Goal: Task Accomplishment & Management: Use online tool/utility

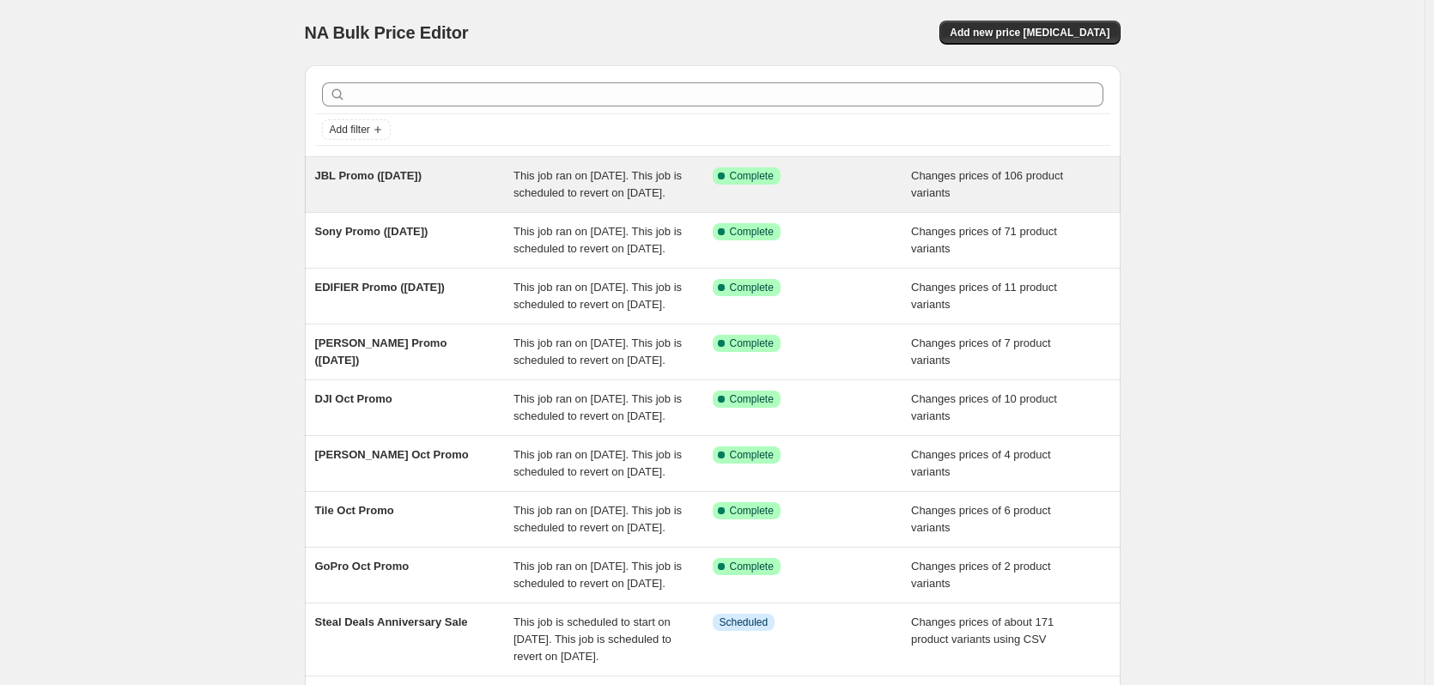
scroll to position [388, 0]
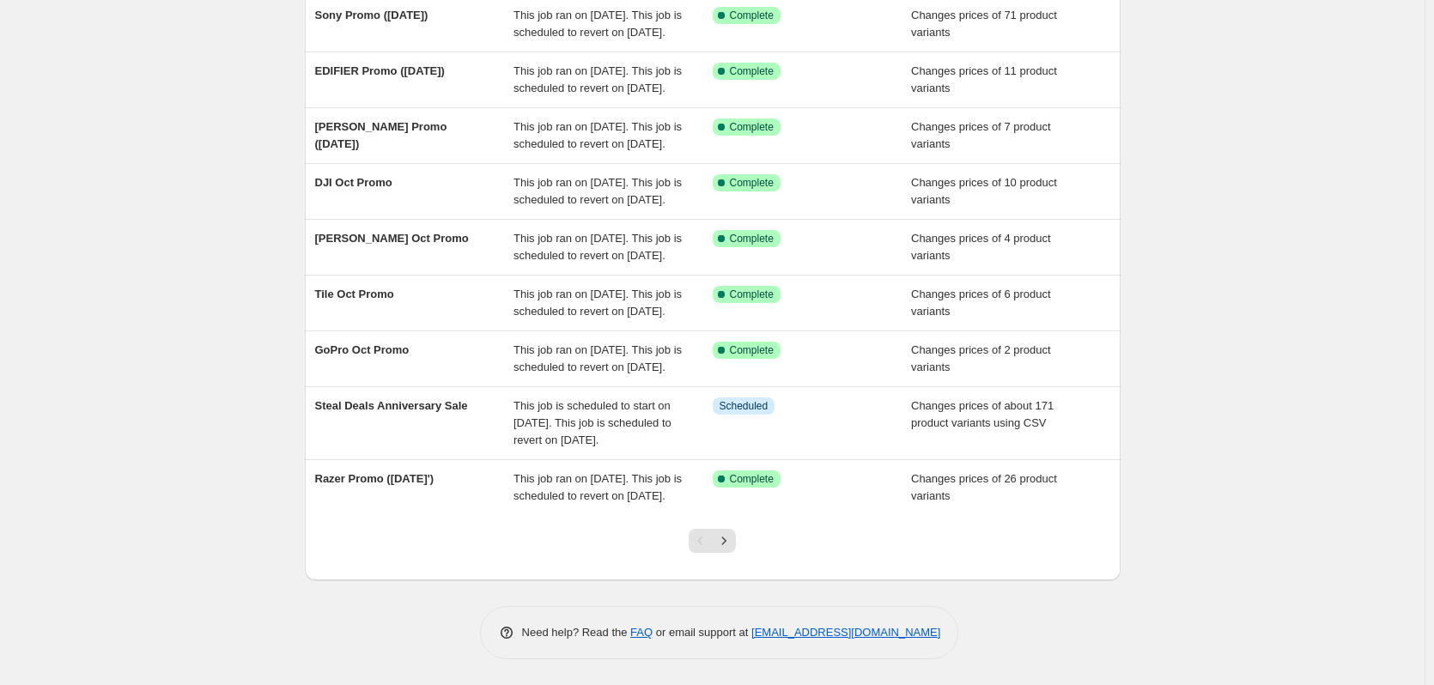
drag, startPoint x: 342, startPoint y: 464, endPoint x: 265, endPoint y: 477, distance: 77.7
click at [265, 477] on div "NA Bulk Price Editor. This page is ready NA Bulk Price Editor Add new price cha…" at bounding box center [712, 235] width 1425 height 902
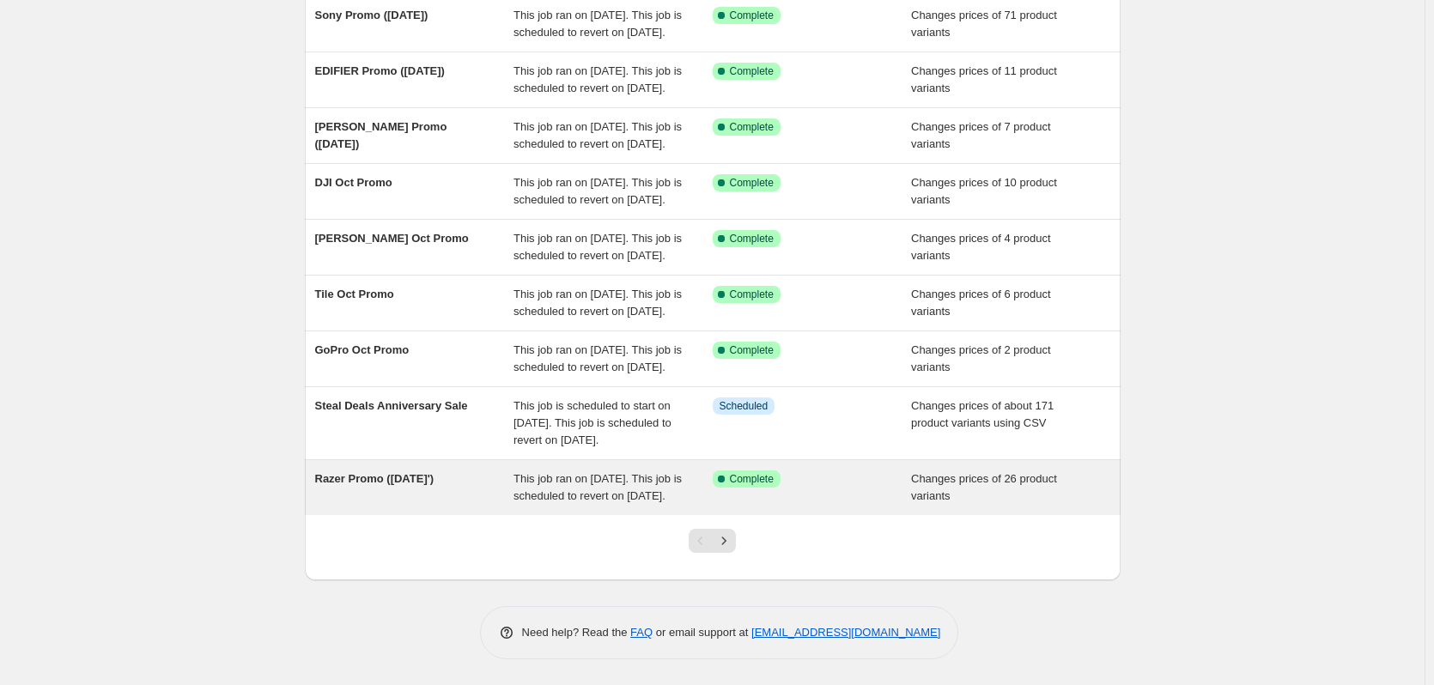
click at [381, 472] on span "Razer Promo ([DATE]')" at bounding box center [374, 478] width 119 height 13
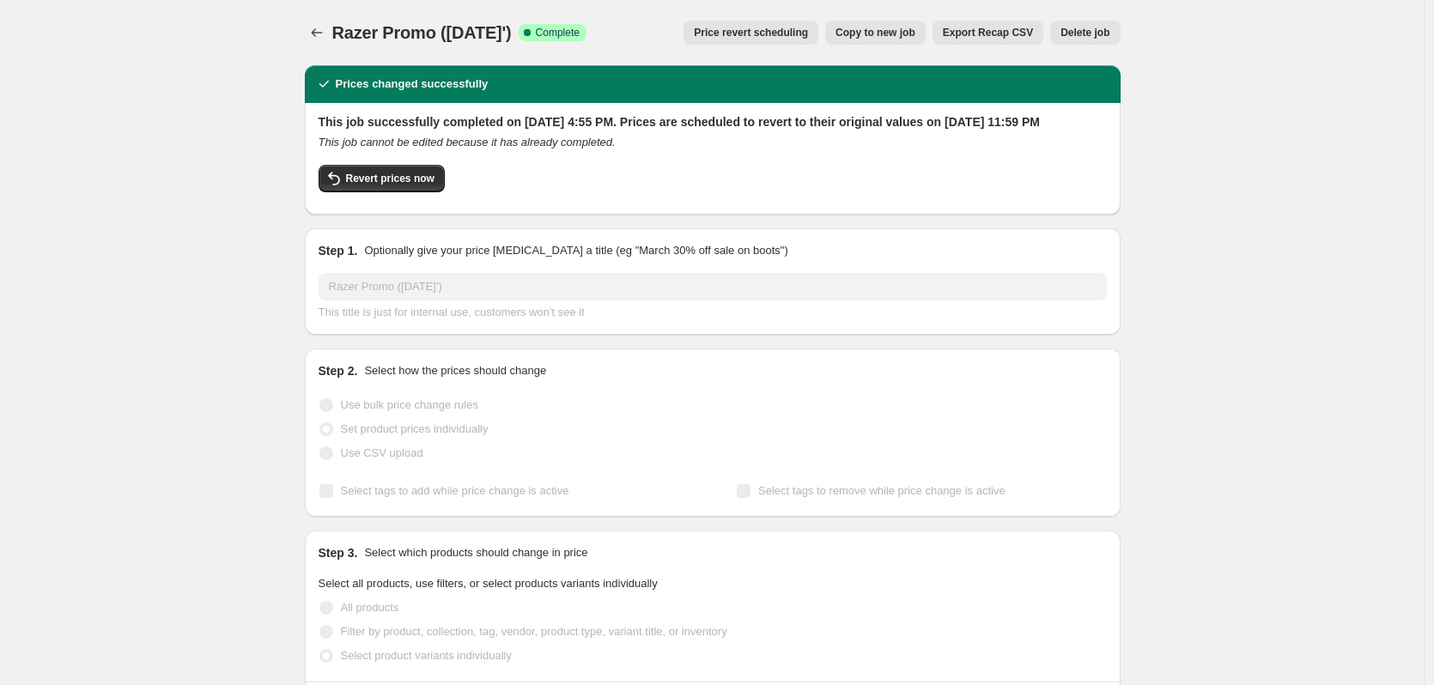
click at [428, 36] on span "Razer Promo ([DATE]')" at bounding box center [421, 32] width 179 height 19
copy span "Razer Promo ([DATE]')"
click at [318, 48] on div "Razer Promo ([DATE]'). This page is ready Razer Promo ([DATE]') Success Complet…" at bounding box center [713, 32] width 816 height 65
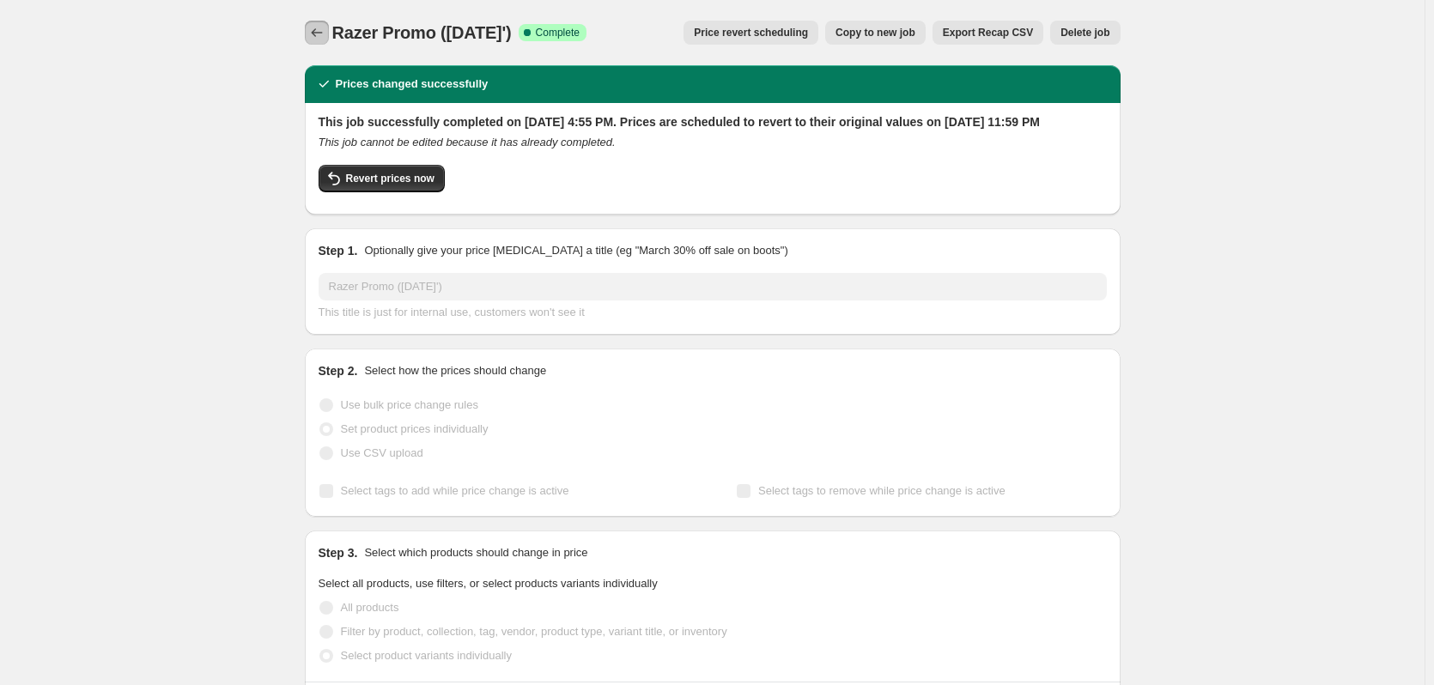
click at [318, 38] on icon "Price change jobs" at bounding box center [316, 32] width 17 height 17
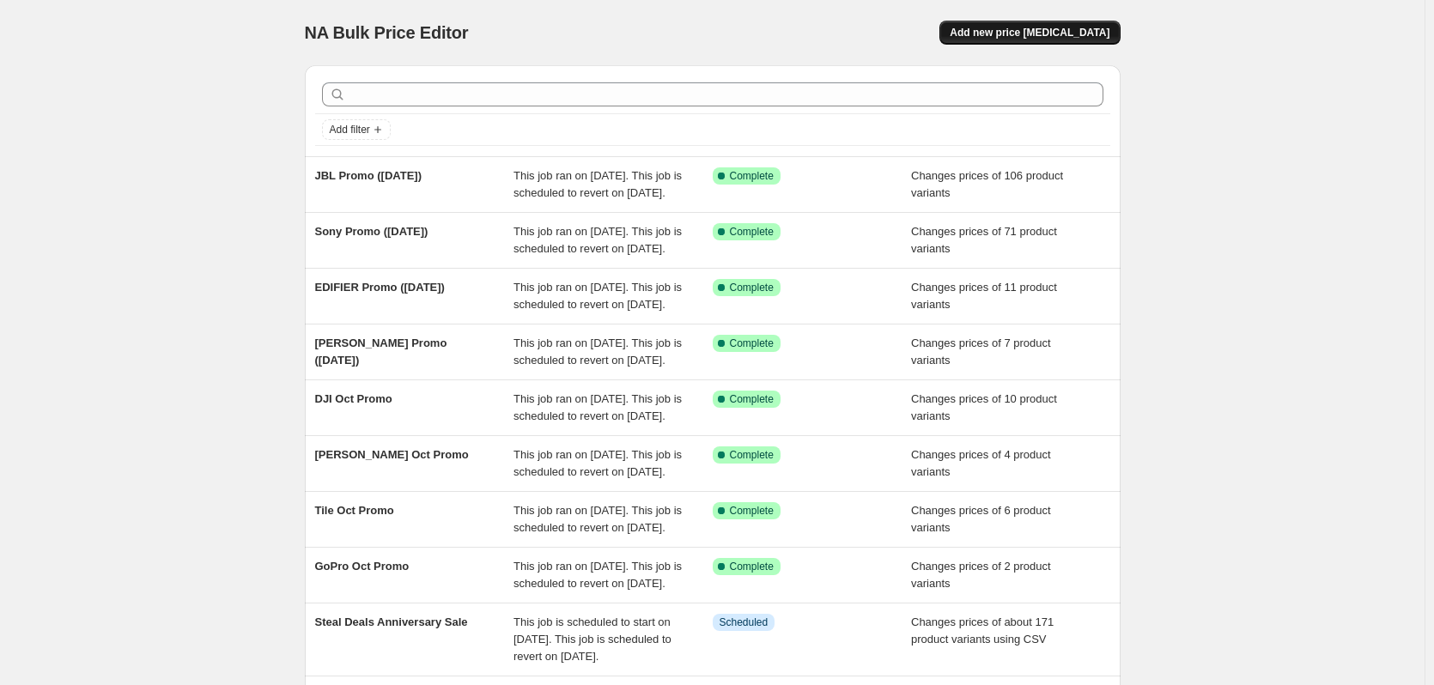
click at [1065, 29] on span "Add new price [MEDICAL_DATA]" at bounding box center [1030, 33] width 160 height 14
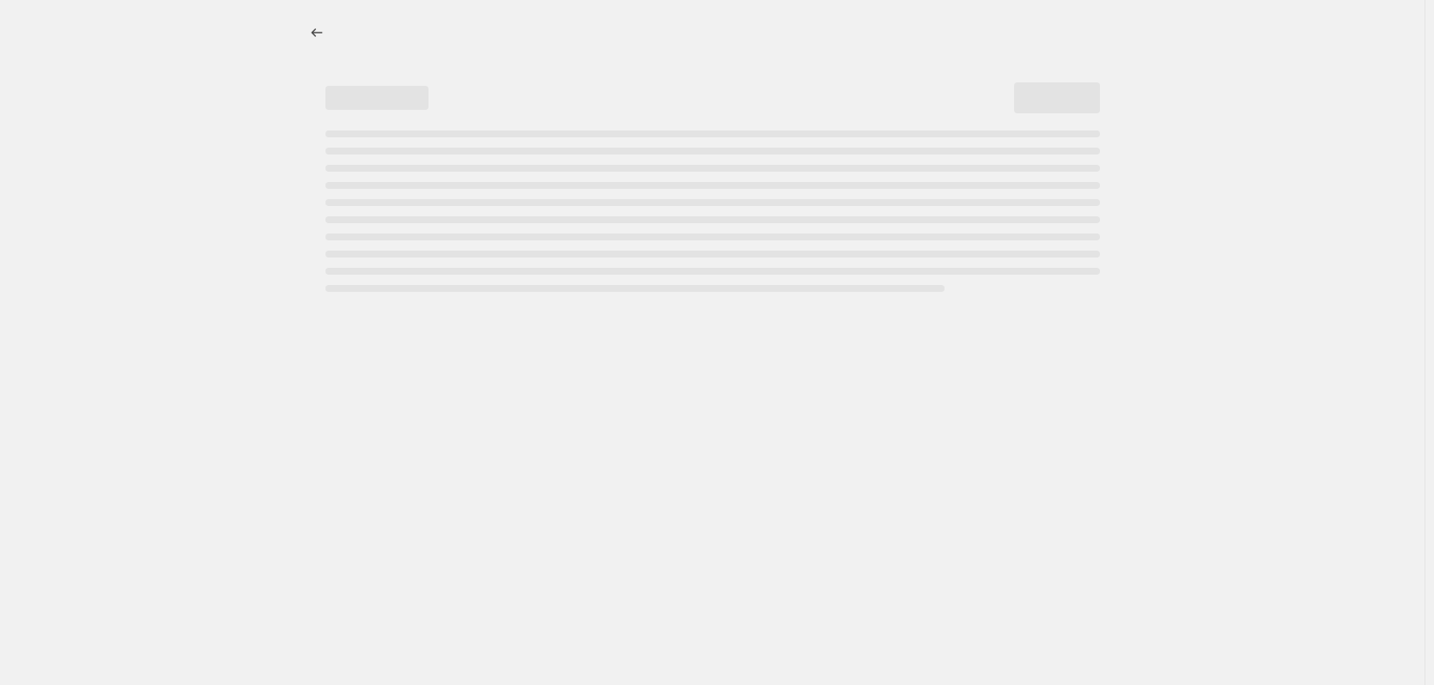
select select "percentage"
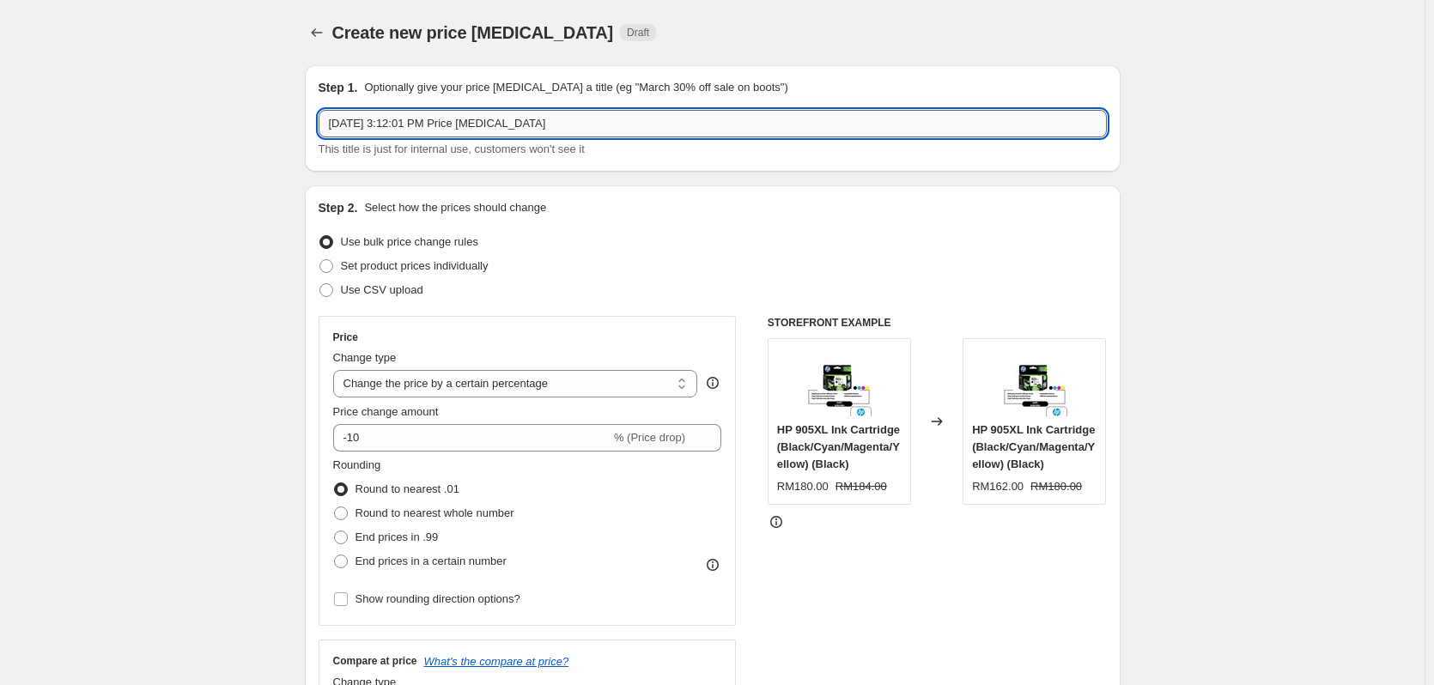
click at [455, 136] on input "[DATE] 3:12:01 PM Price [MEDICAL_DATA]" at bounding box center [713, 123] width 788 height 27
paste input "Razer Promo ([DATE]')"
click at [369, 124] on input "Razer Promo ([DATE]')" at bounding box center [713, 123] width 788 height 27
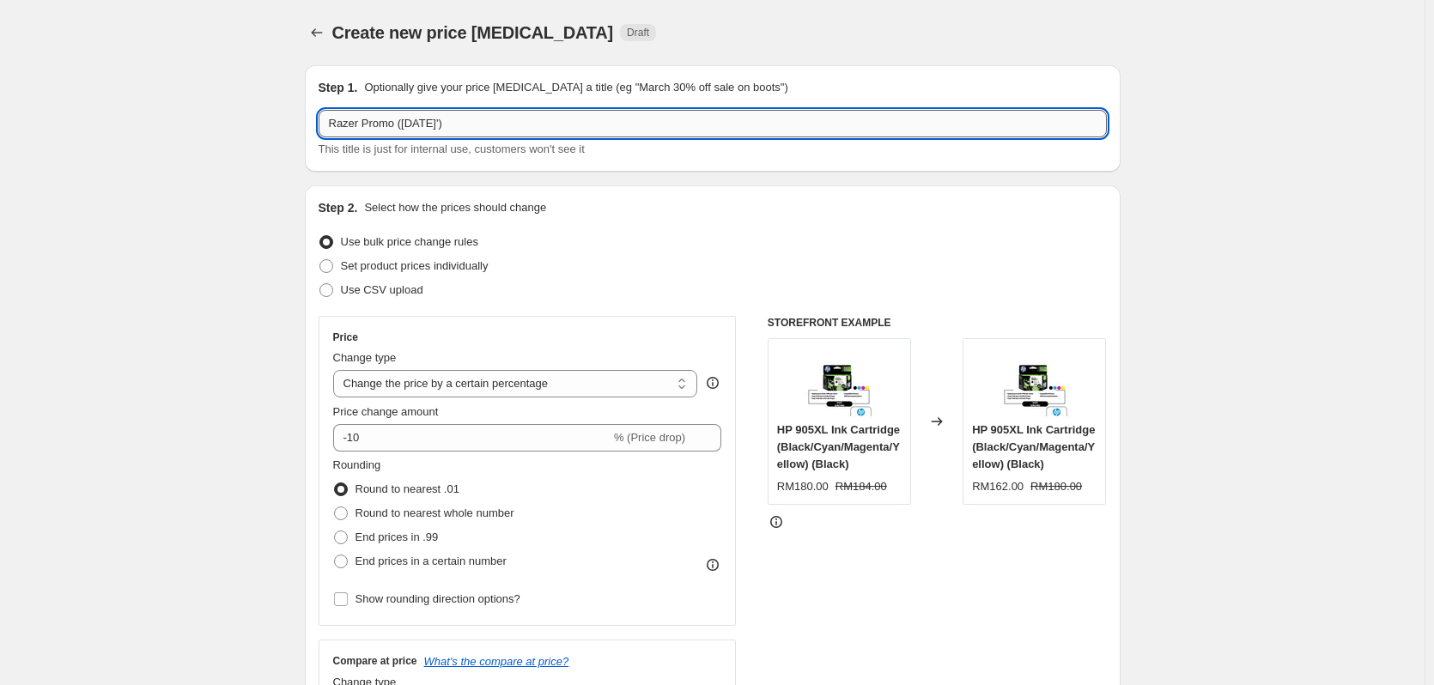
click at [349, 128] on input "Razer Promo ([DATE]')" at bounding box center [713, 123] width 788 height 27
type input "AULA Promo ([DATE]')"
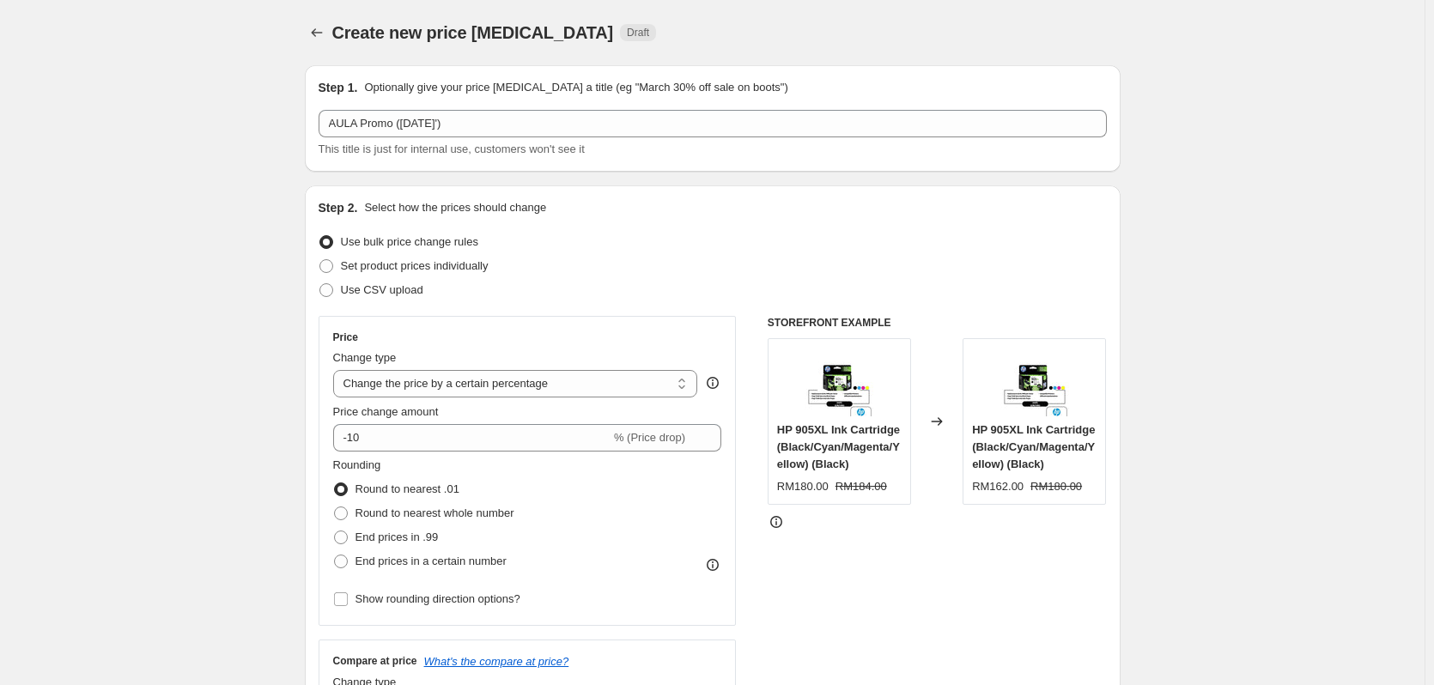
click at [392, 266] on span "Set product prices individually" at bounding box center [415, 265] width 148 height 13
click at [320, 260] on input "Set product prices individually" at bounding box center [319, 259] width 1 height 1
radio input "true"
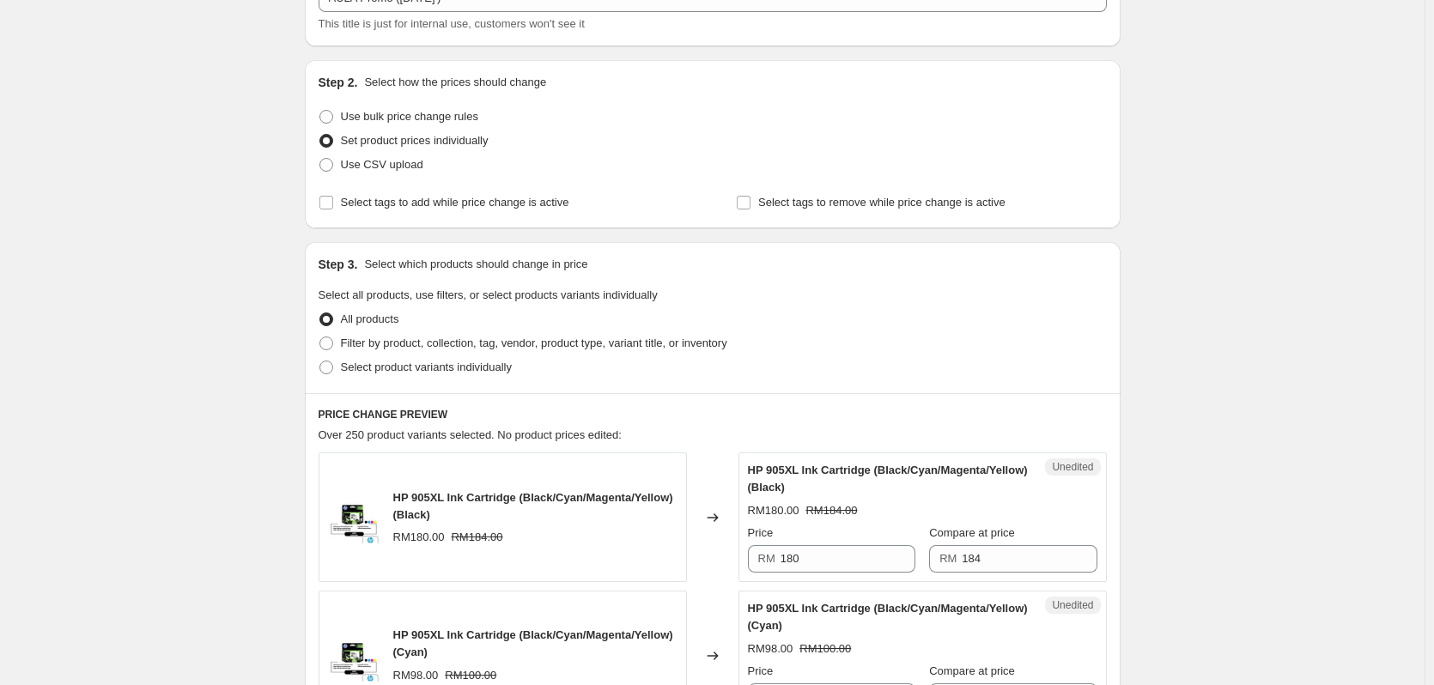
scroll to position [172, 0]
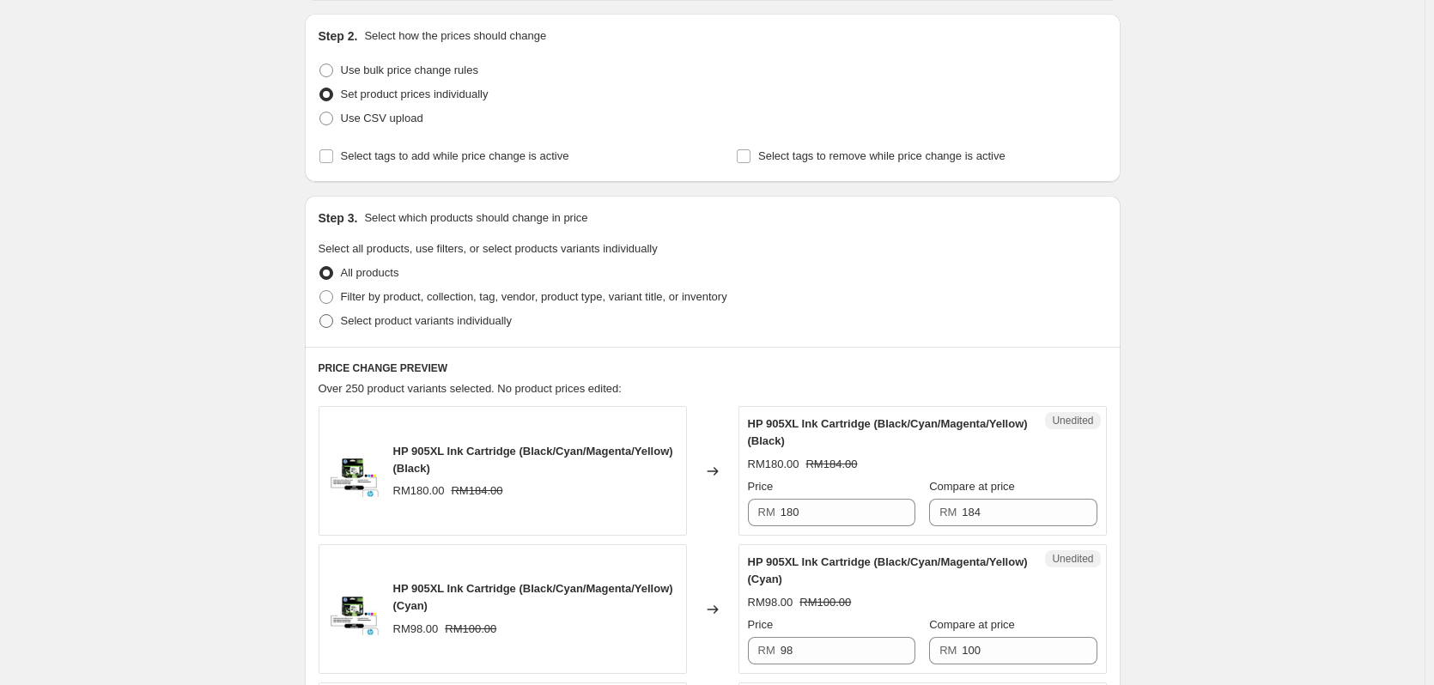
click at [332, 320] on span at bounding box center [326, 321] width 14 height 14
click at [320, 315] on input "Select product variants individually" at bounding box center [319, 314] width 1 height 1
radio input "true"
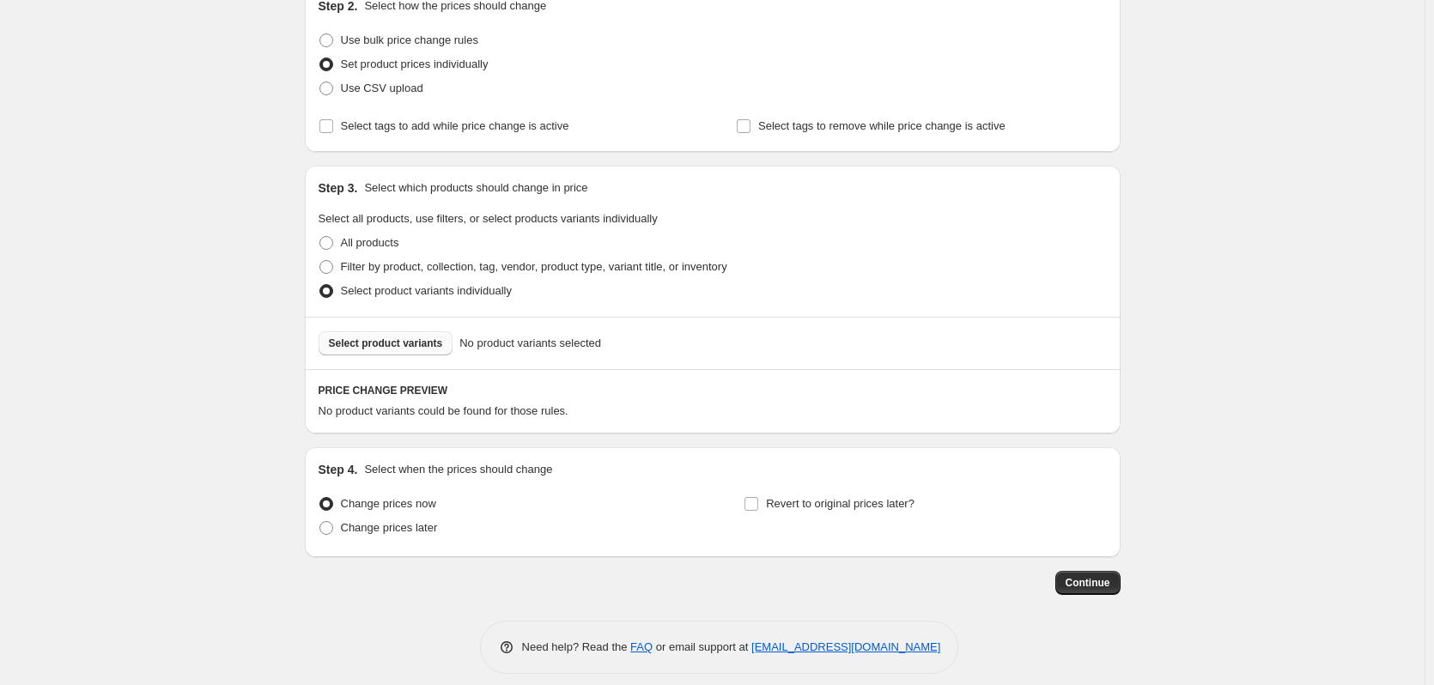
scroll to position [216, 0]
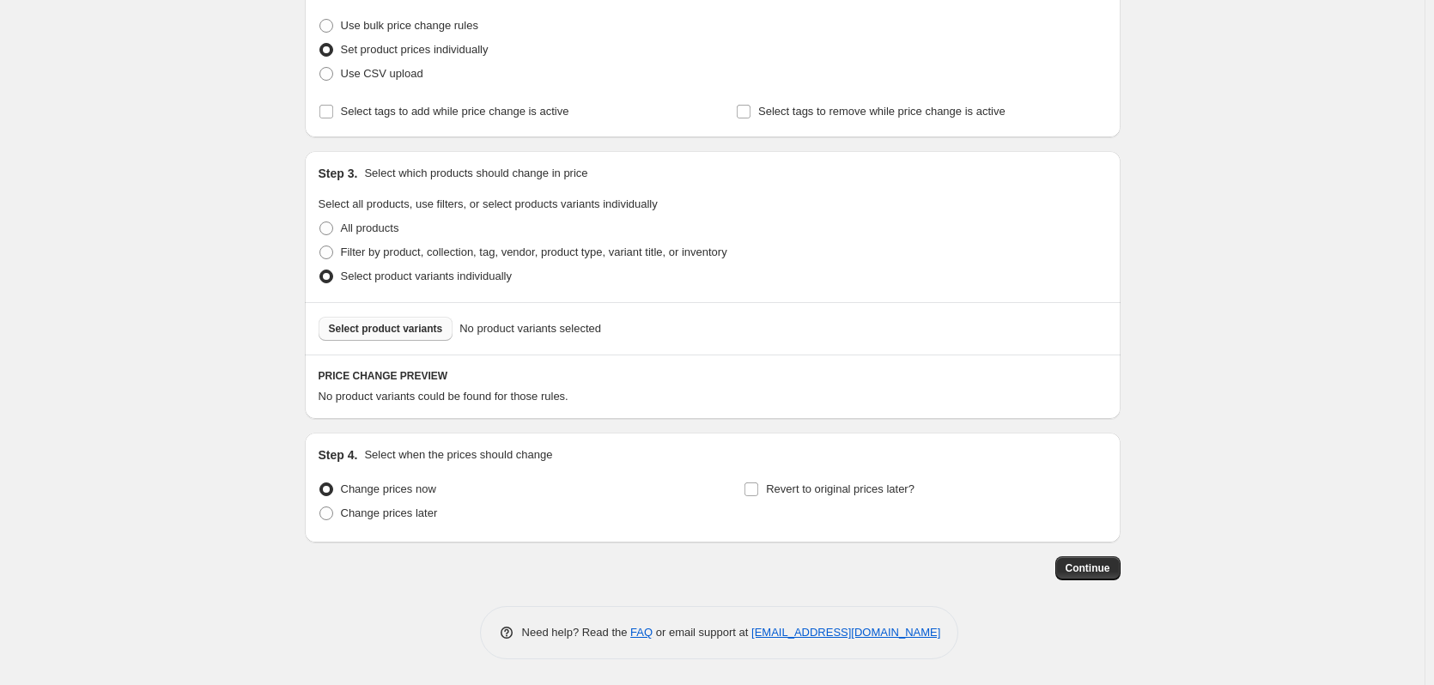
click at [424, 332] on span "Select product variants" at bounding box center [386, 329] width 114 height 14
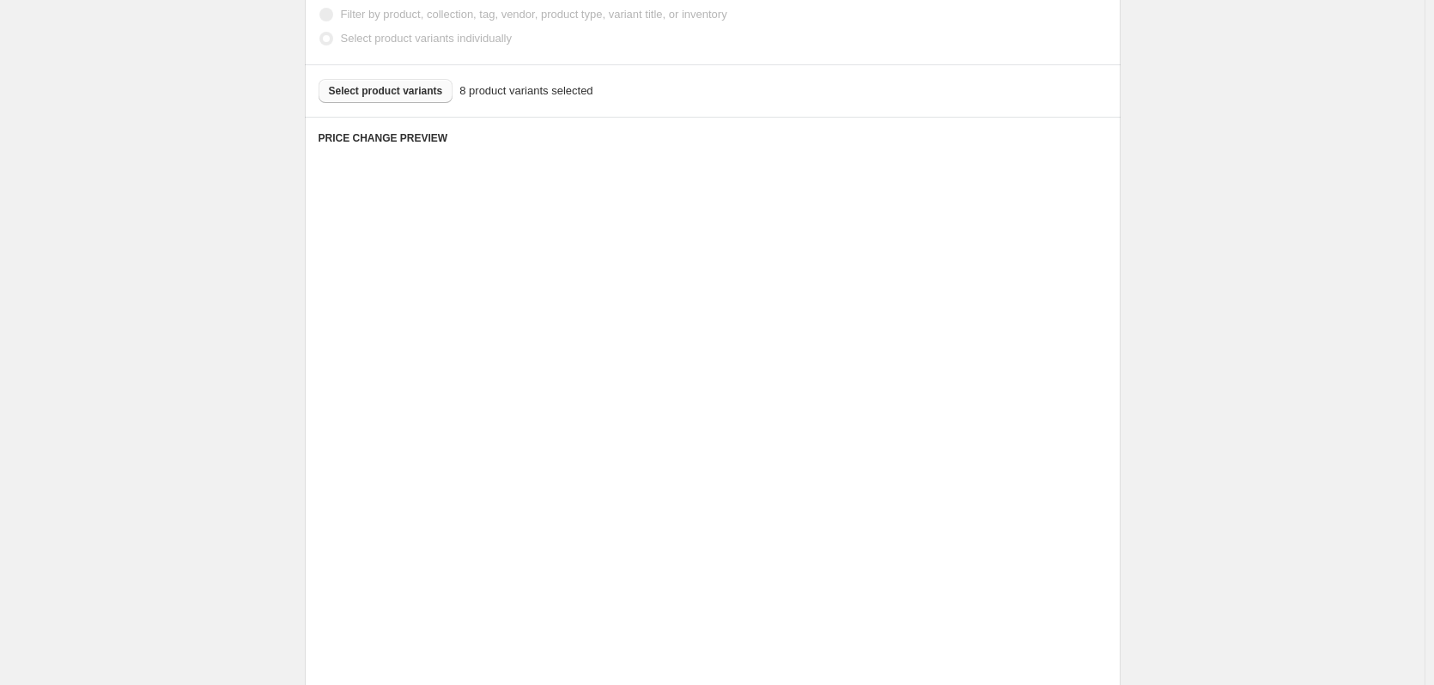
scroll to position [474, 0]
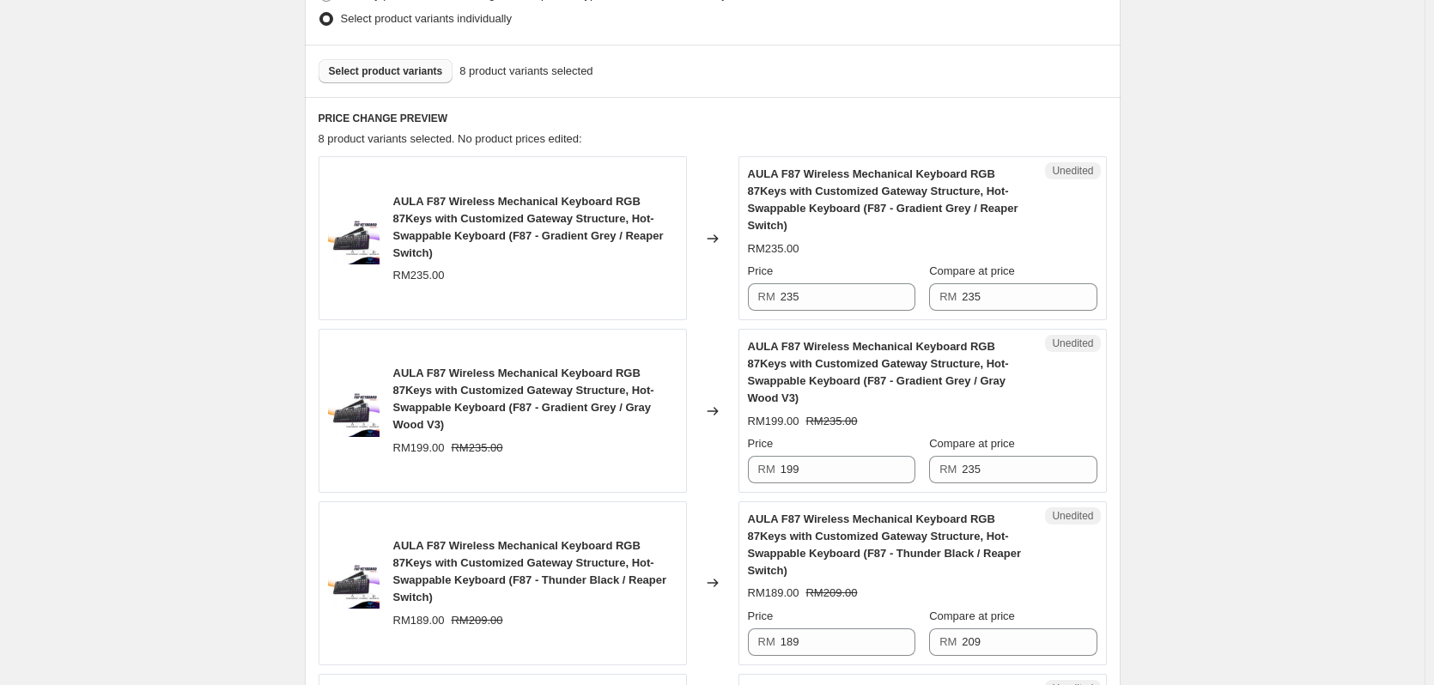
click at [782, 283] on div "RM 235" at bounding box center [831, 296] width 167 height 27
click at [791, 283] on input "235" at bounding box center [848, 296] width 135 height 27
click at [809, 284] on input "199" at bounding box center [848, 296] width 135 height 27
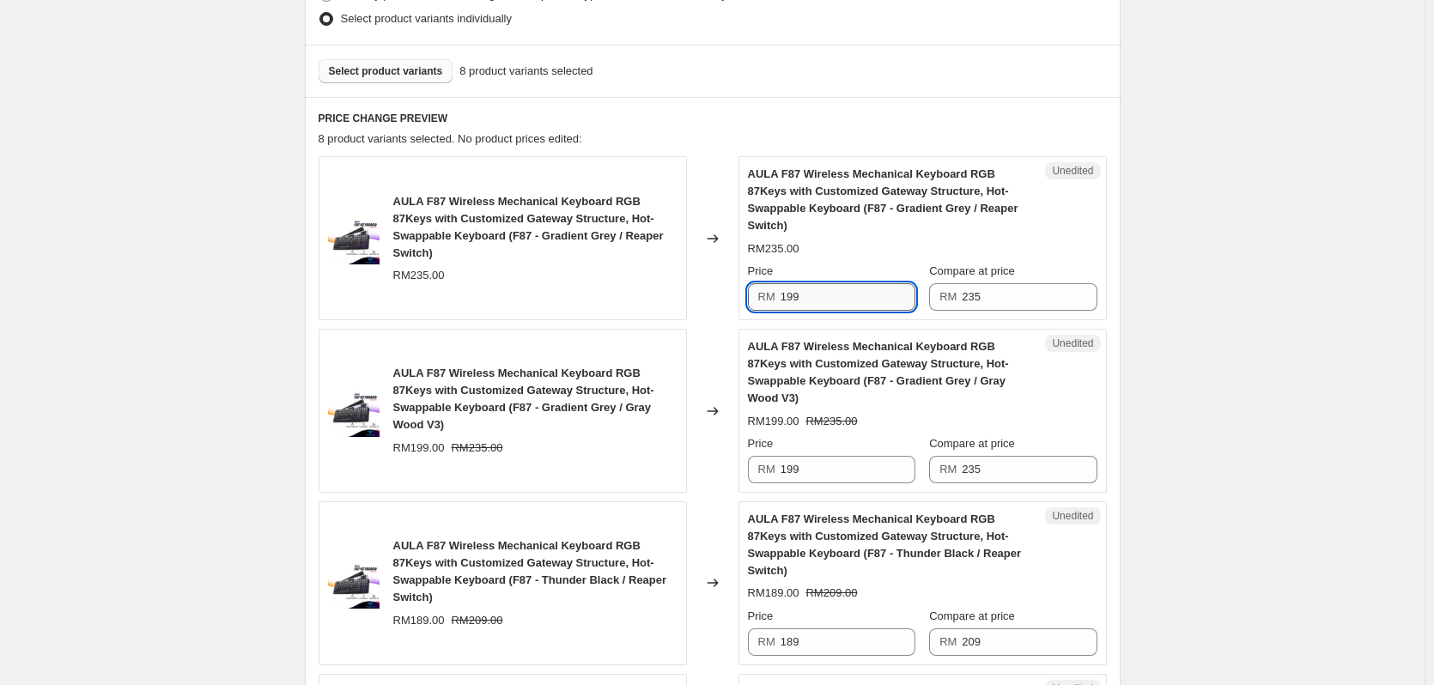
click at [809, 284] on input "199" at bounding box center [848, 296] width 135 height 27
type input "199"
click at [801, 456] on input "199" at bounding box center [848, 469] width 135 height 27
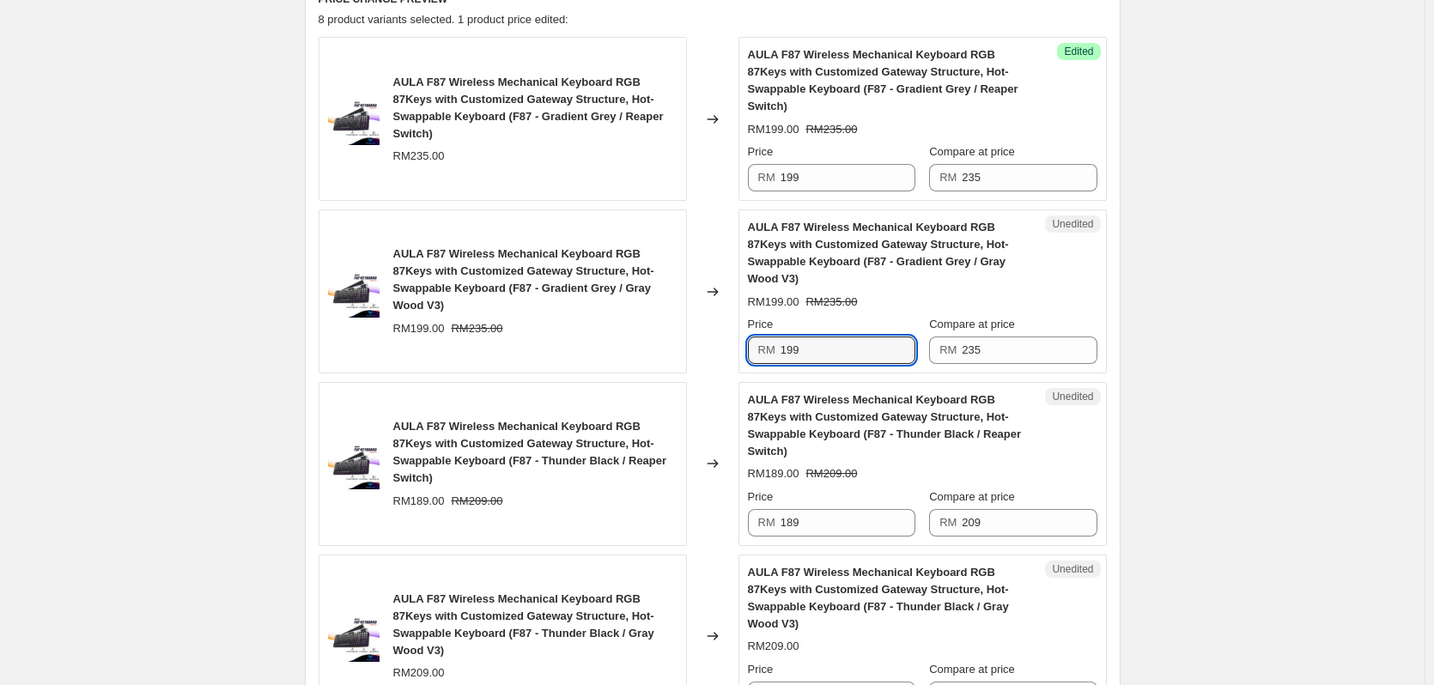
scroll to position [646, 0]
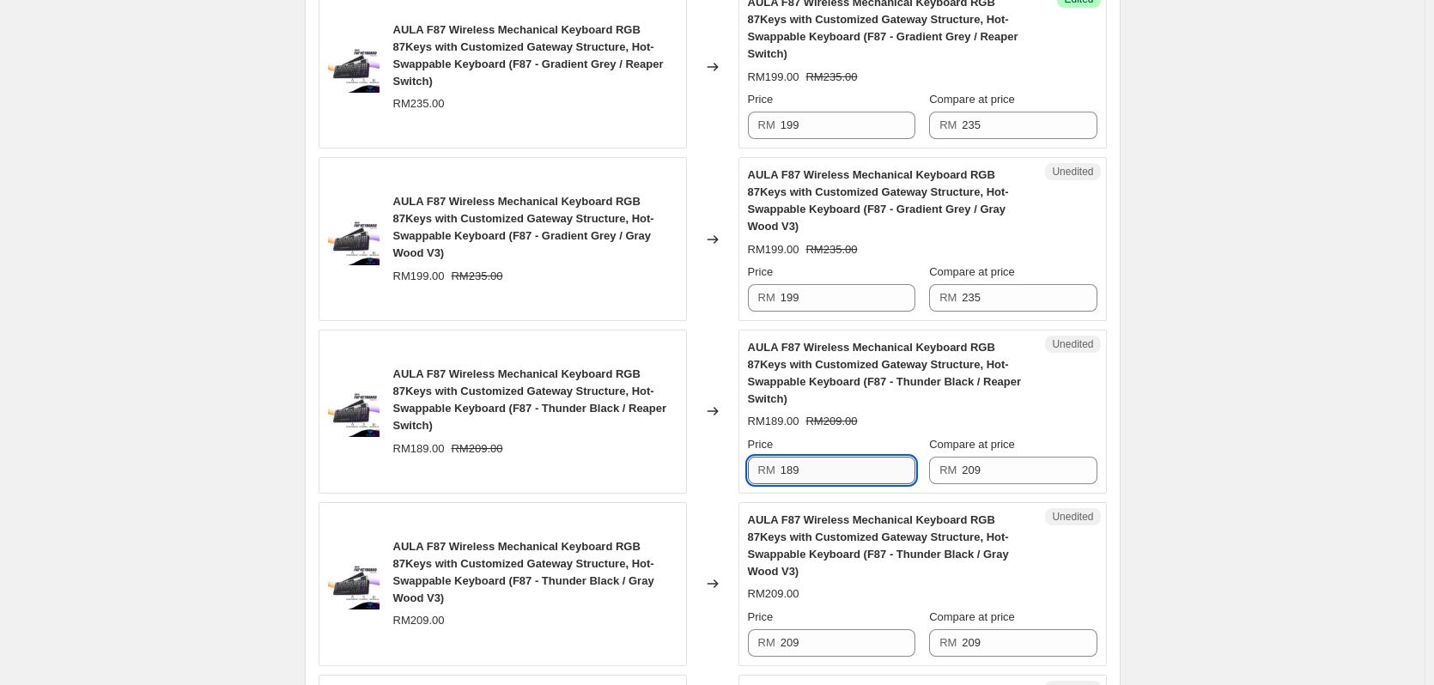
click at [789, 457] on input "189" at bounding box center [848, 470] width 135 height 27
paste input "9"
type input "199"
click at [687, 440] on div "AULA F87 Wireless Mechanical Keyboard RGB 87Keys with Customized Gateway Struct…" at bounding box center [503, 412] width 368 height 164
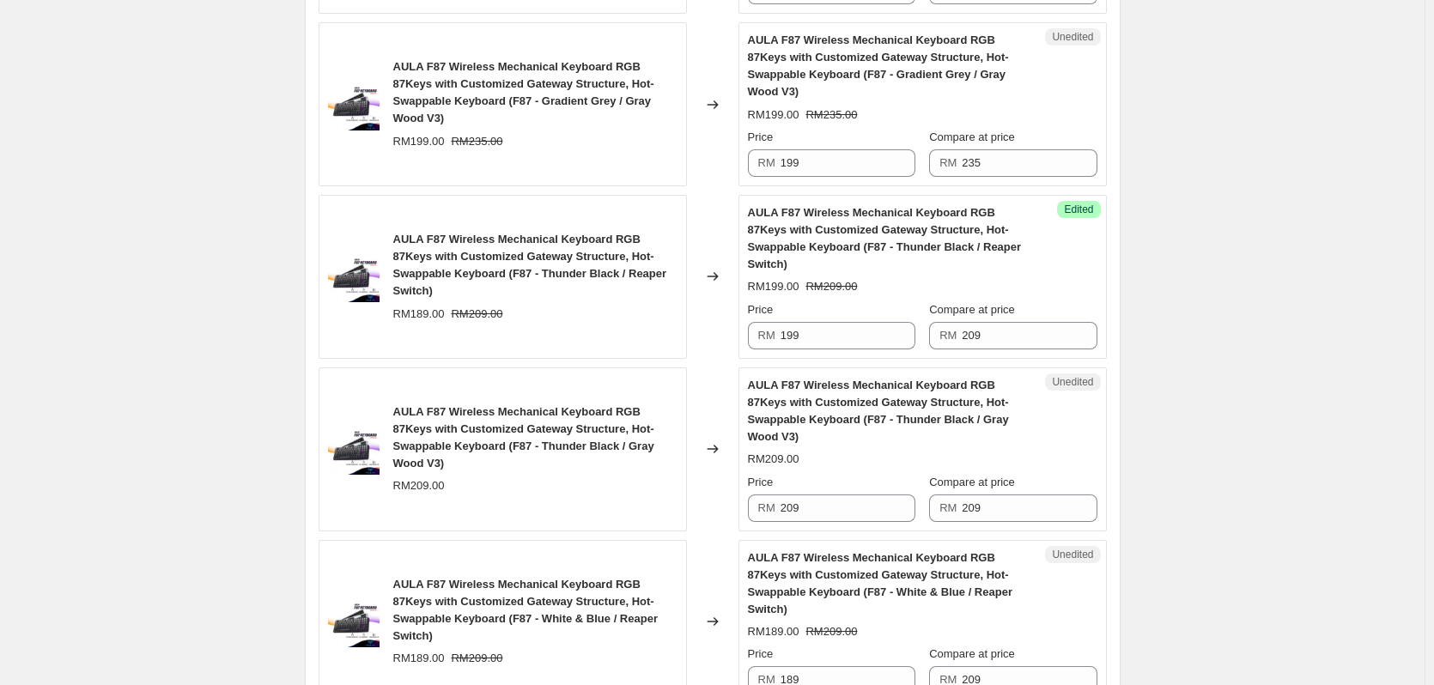
scroll to position [817, 0]
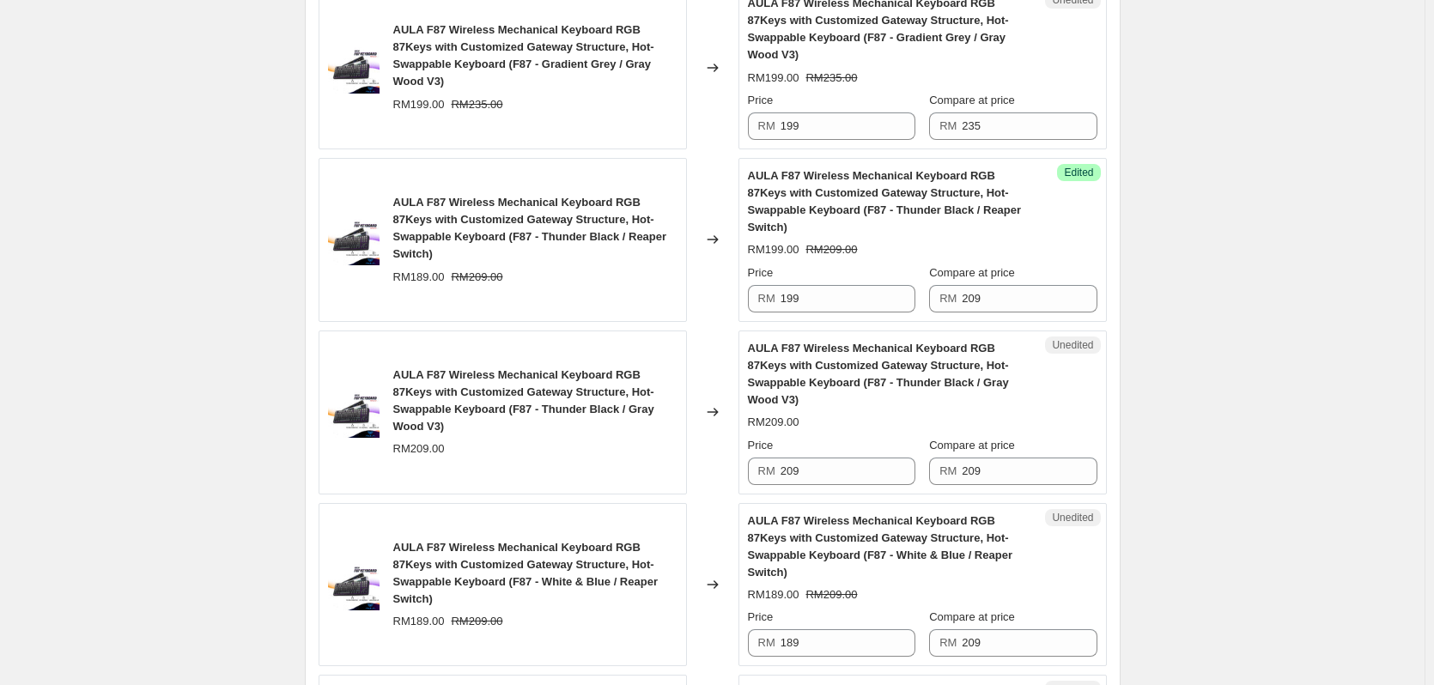
click at [846, 417] on div "Unedited AULA F87 Wireless Mechanical Keyboard RGB 87Keys with Customized Gatew…" at bounding box center [922, 413] width 368 height 164
click at [847, 458] on input "209" at bounding box center [848, 471] width 135 height 27
paste input "19"
type input "199"
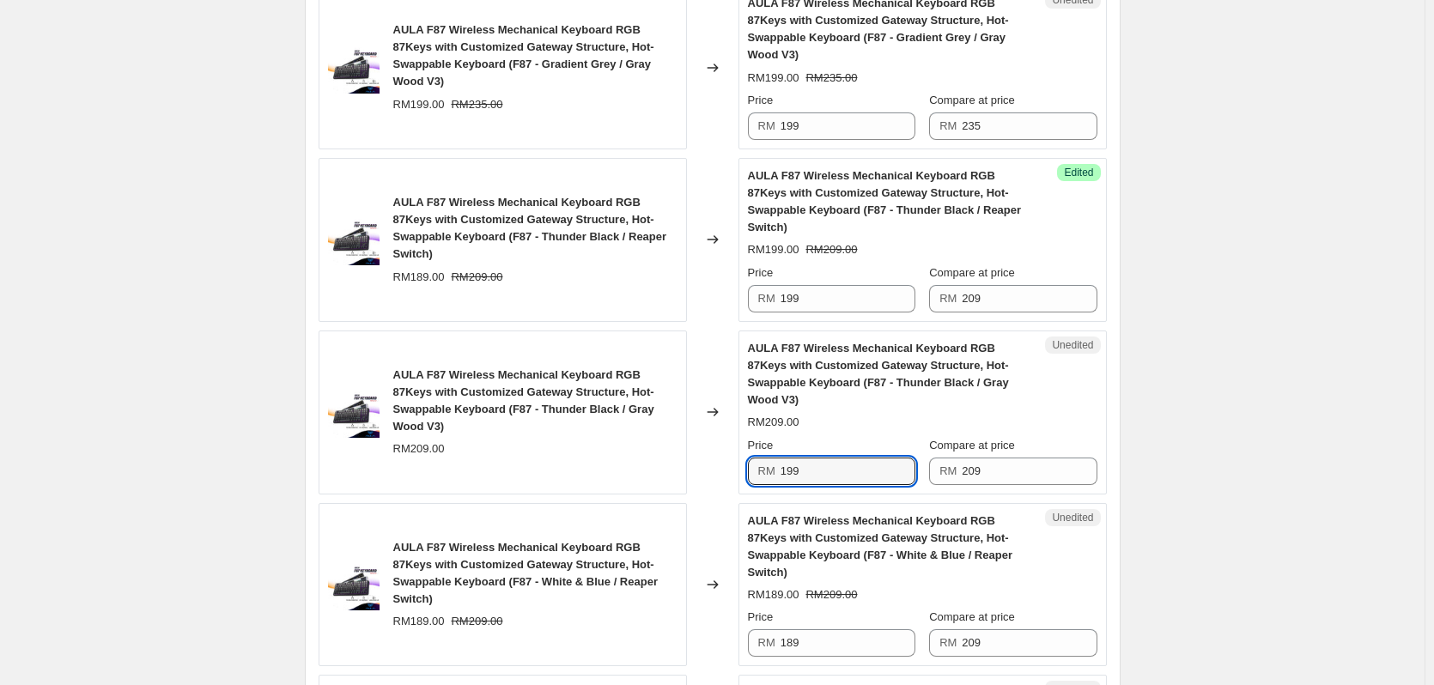
click at [684, 404] on div "AULA F87 Wireless Mechanical Keyboard RGB 87Keys with Customized Gateway Struct…" at bounding box center [503, 413] width 368 height 164
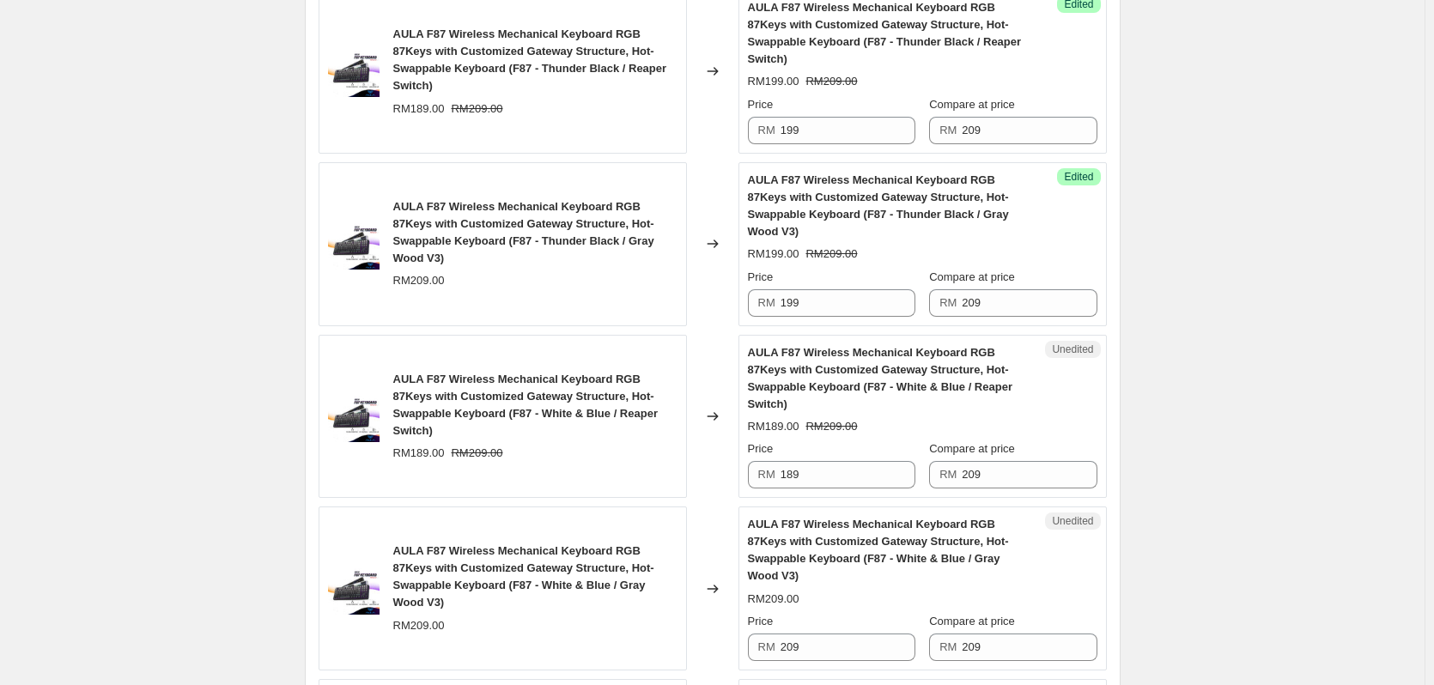
scroll to position [989, 0]
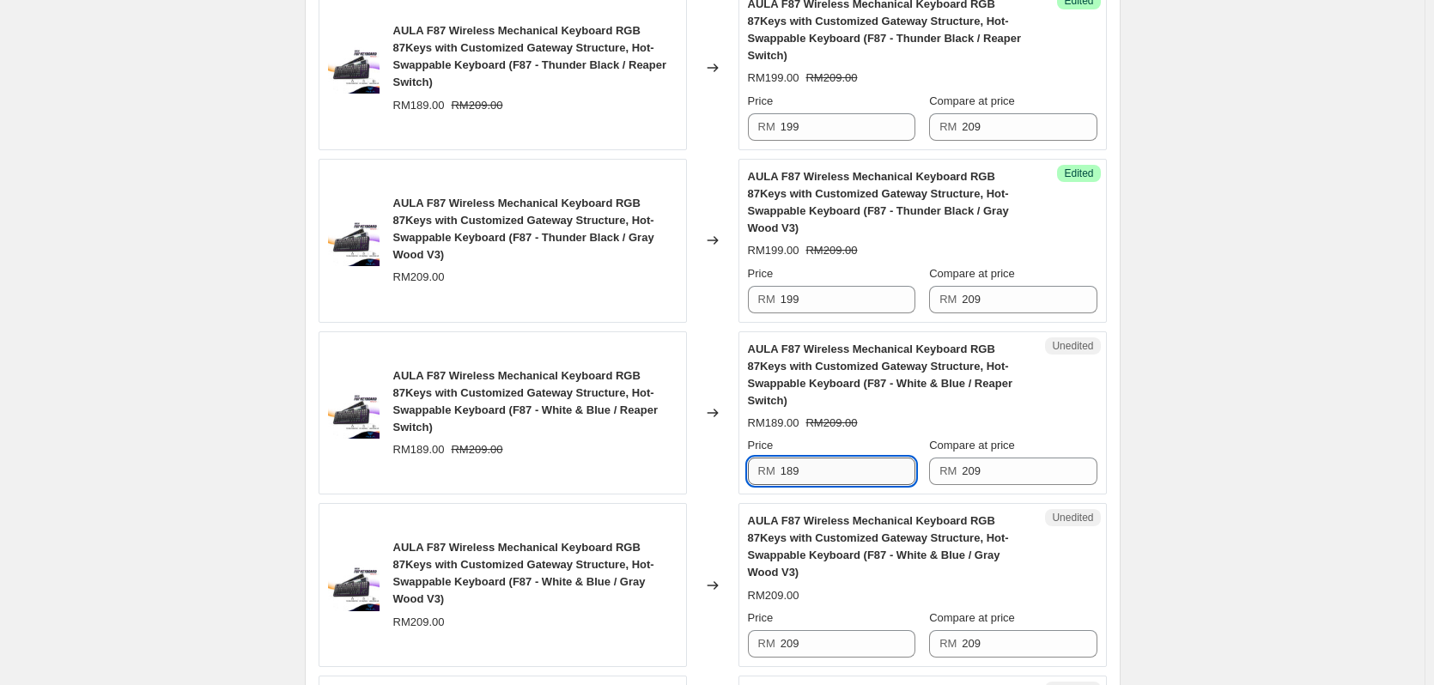
click at [783, 458] on input "189" at bounding box center [848, 471] width 135 height 27
paste input "9"
type input "199"
click at [718, 387] on div "Changed to" at bounding box center [713, 413] width 52 height 164
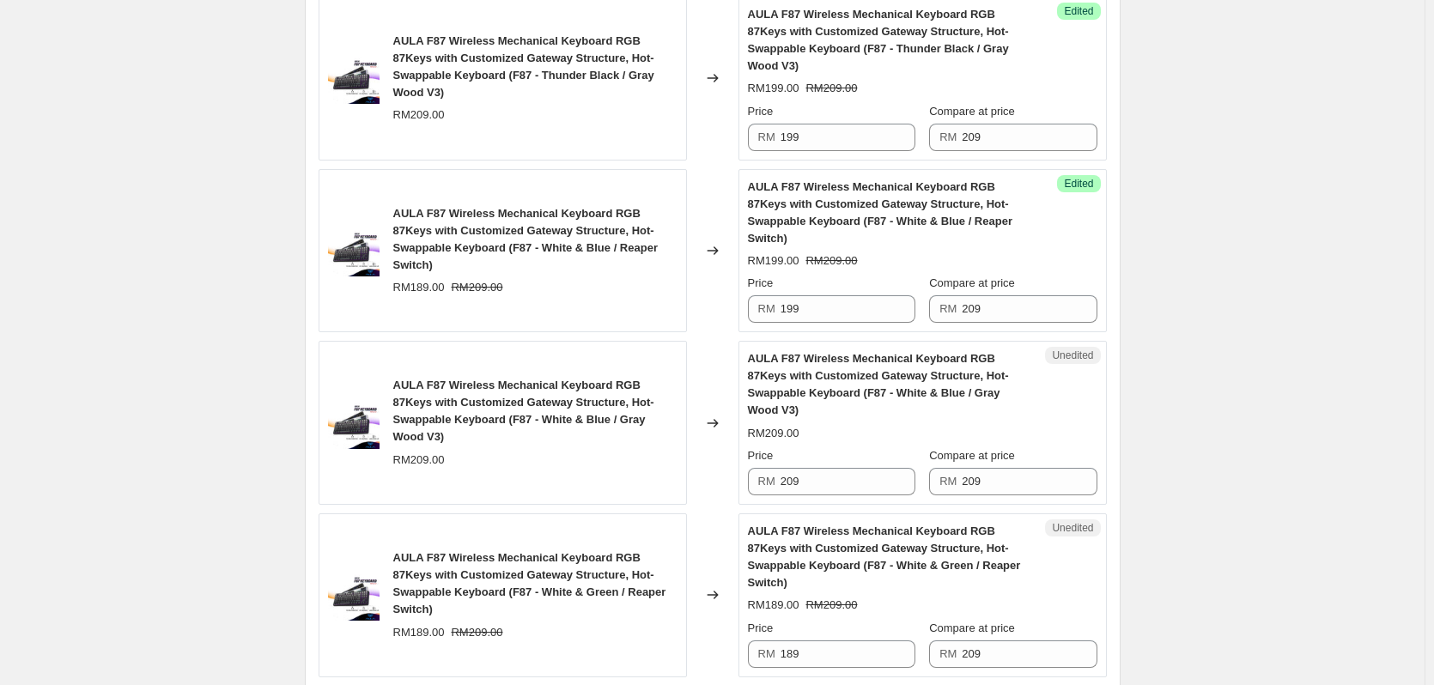
scroll to position [1161, 0]
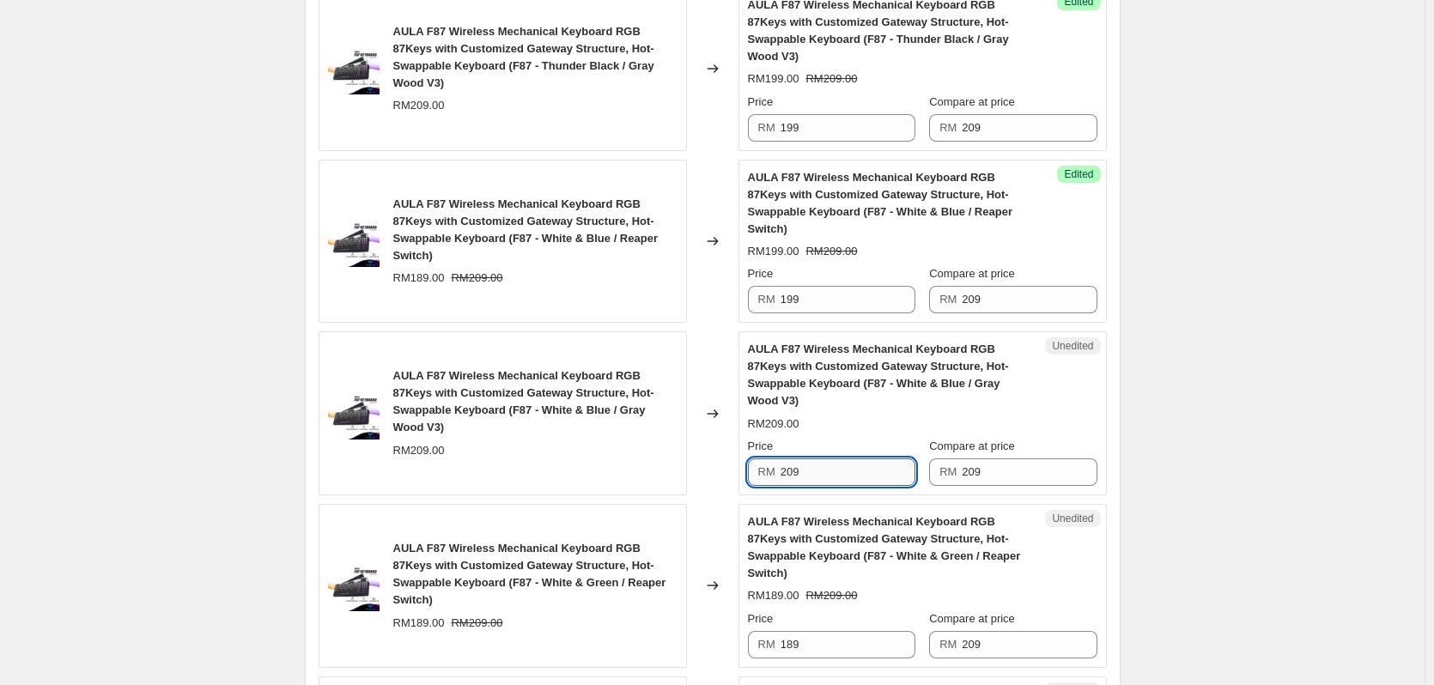
click at [793, 459] on input "209" at bounding box center [848, 472] width 135 height 27
paste input "19"
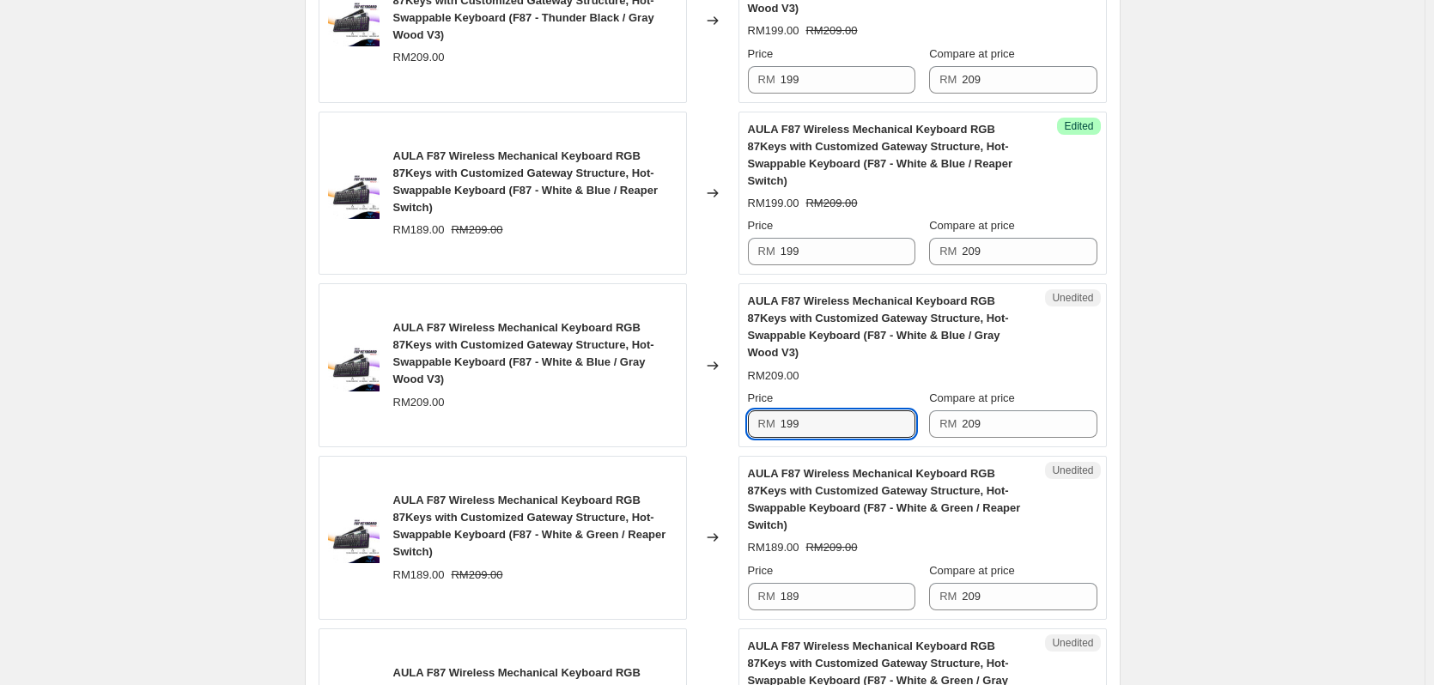
scroll to position [1247, 0]
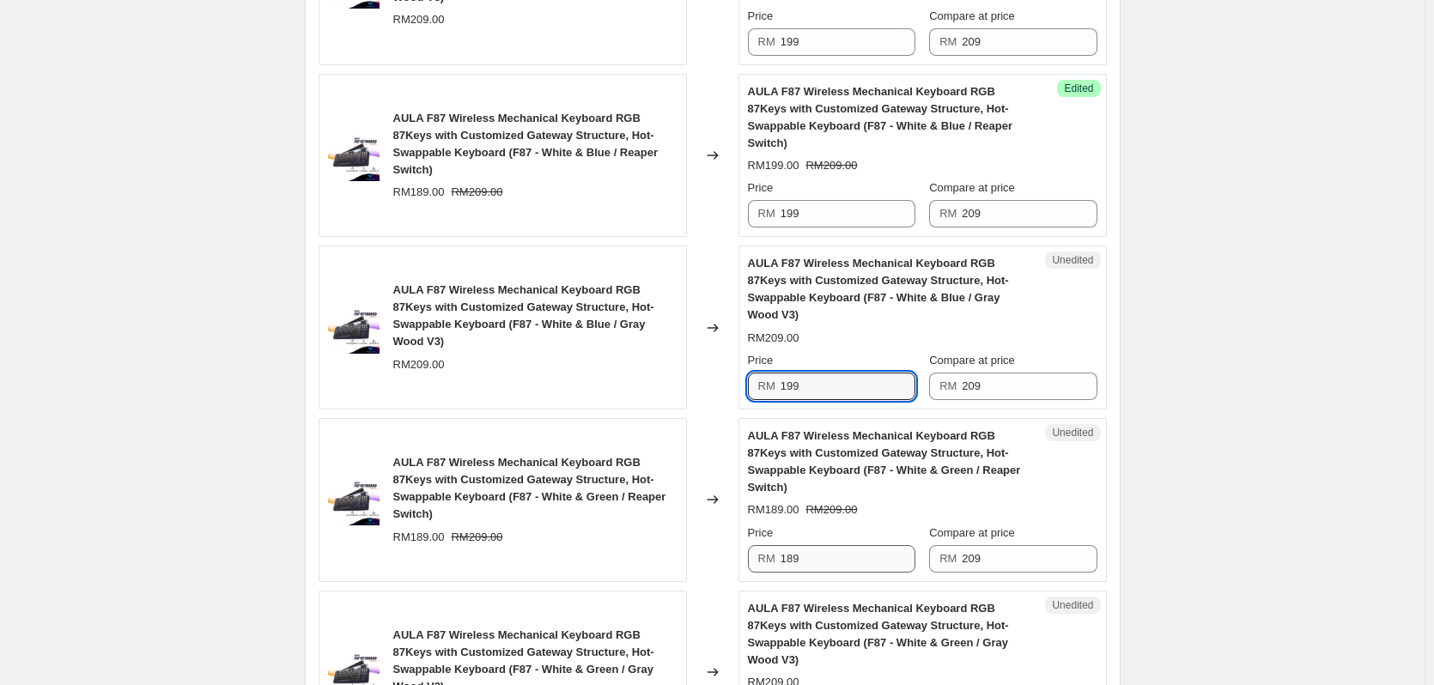
type input "199"
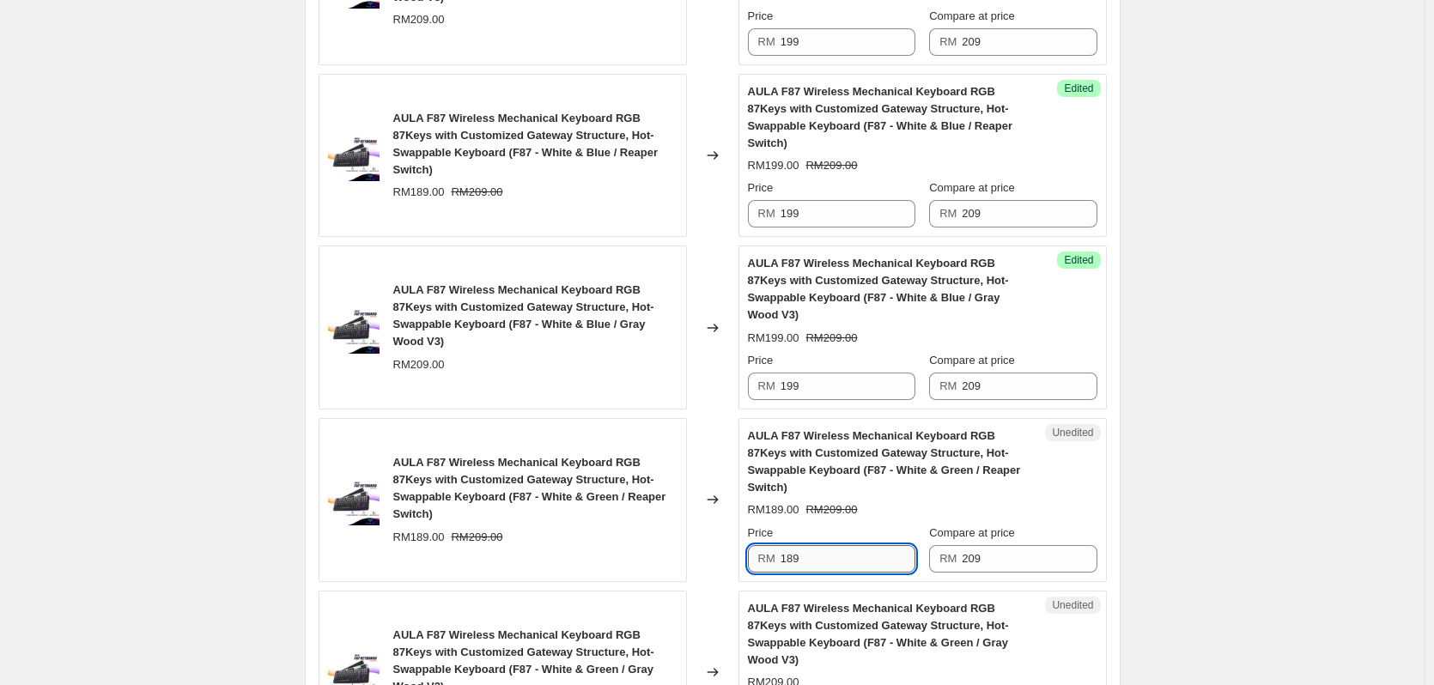
click at [799, 545] on input "189" at bounding box center [848, 558] width 135 height 27
paste input "9"
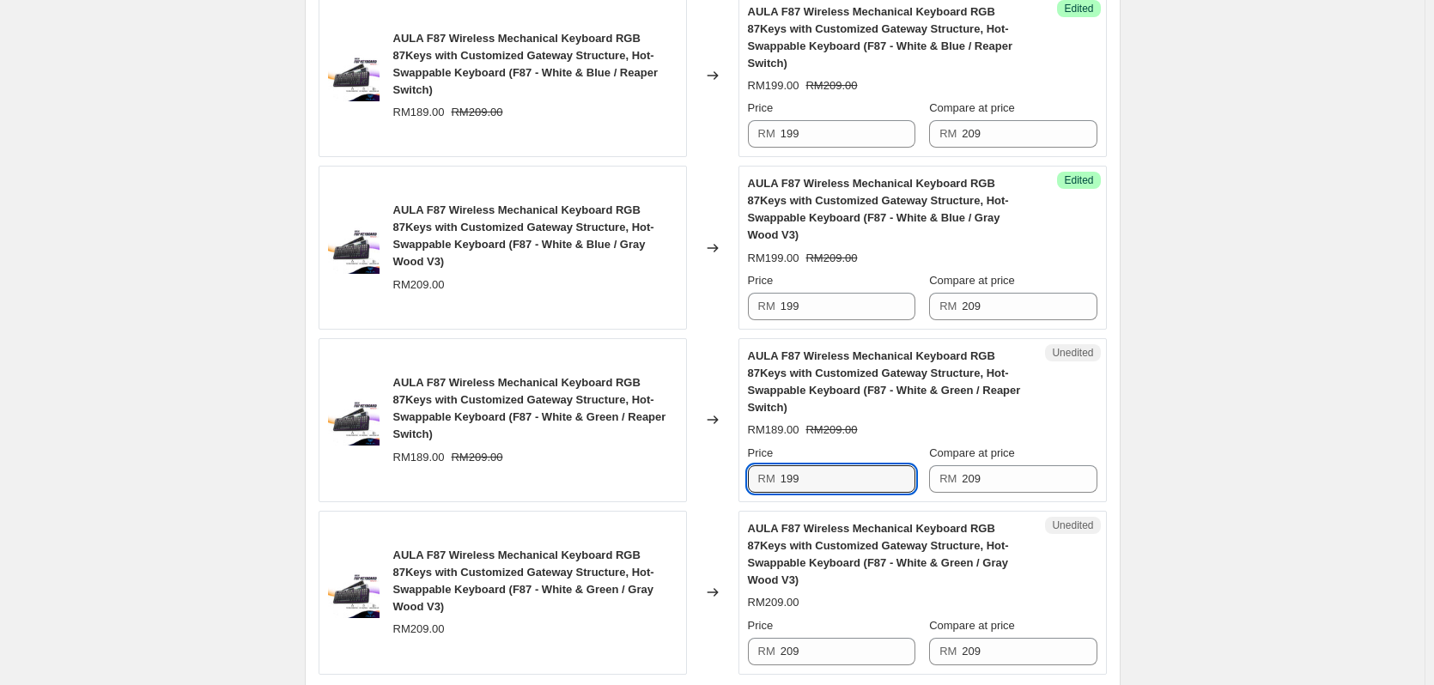
scroll to position [1419, 0]
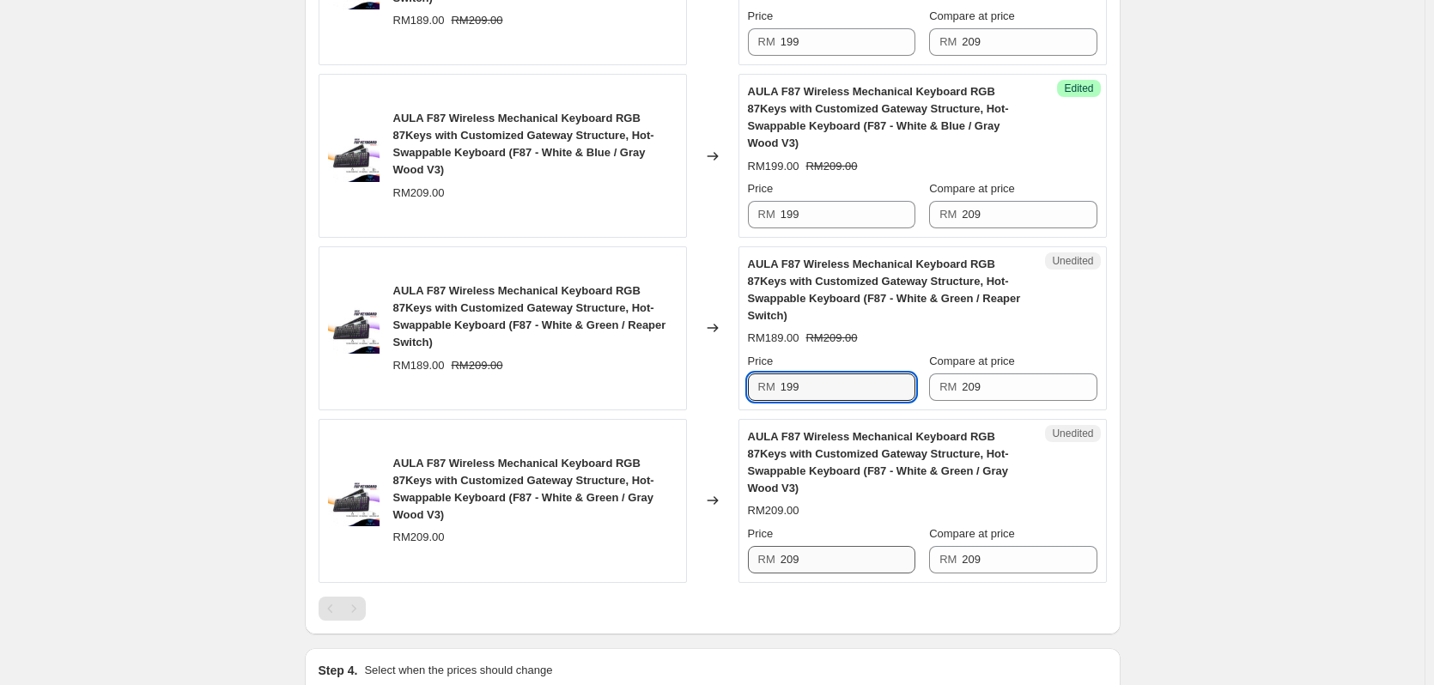
type input "199"
click at [805, 546] on input "209" at bounding box center [848, 559] width 135 height 27
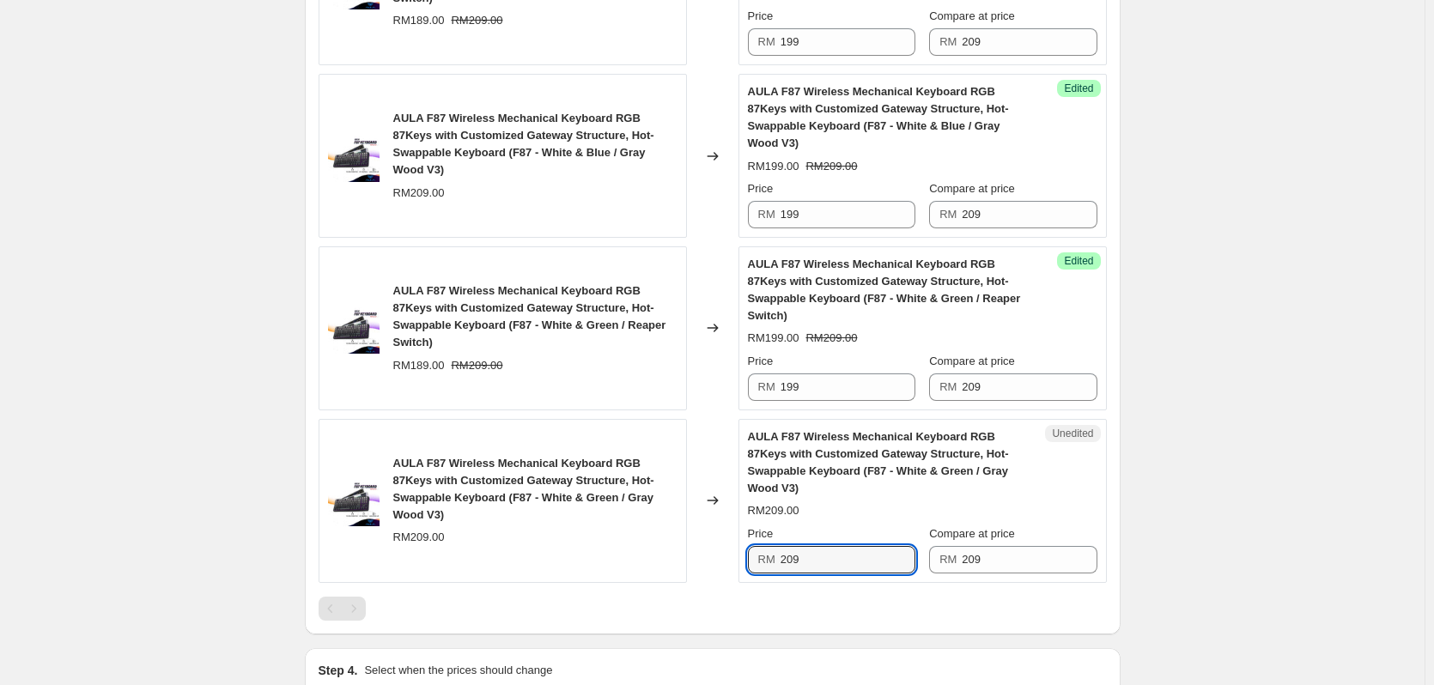
paste input "19"
type input "199"
click at [729, 597] on div at bounding box center [713, 609] width 788 height 24
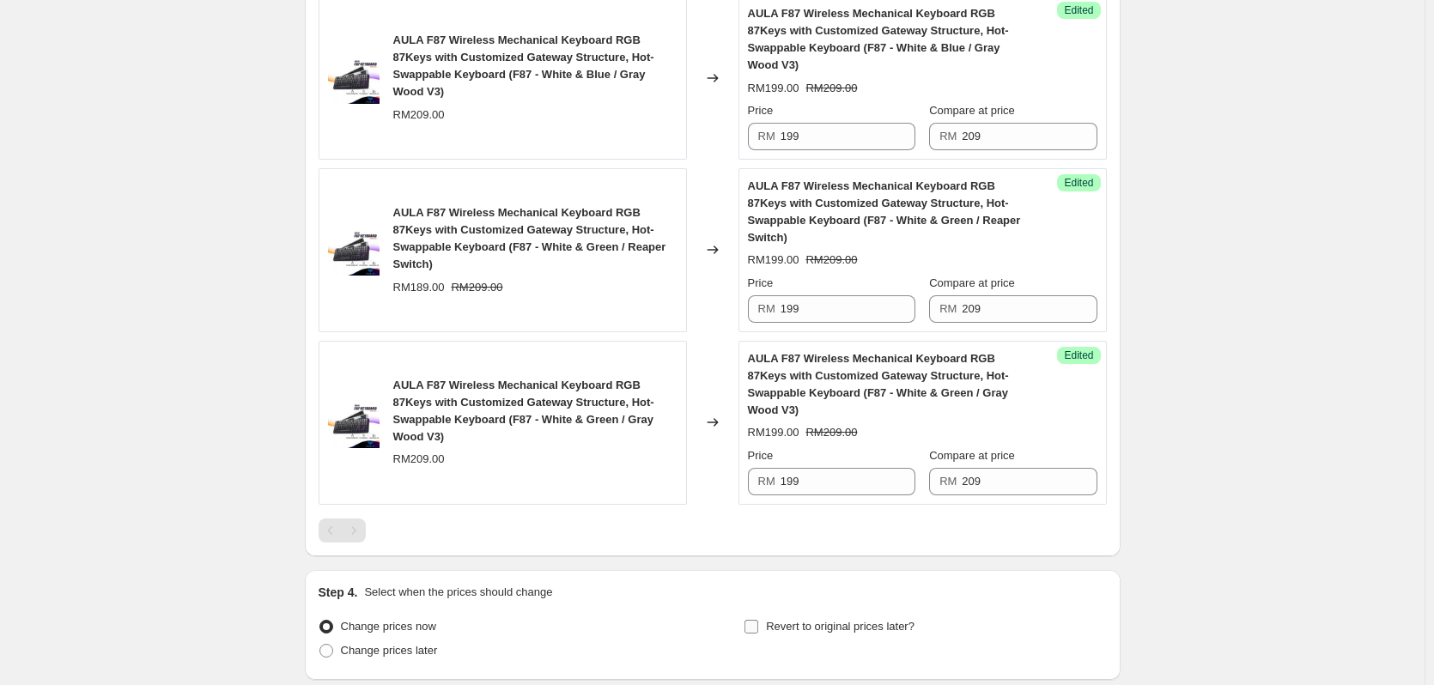
click at [758, 620] on input "Revert to original prices later?" at bounding box center [751, 627] width 14 height 14
checkbox input "true"
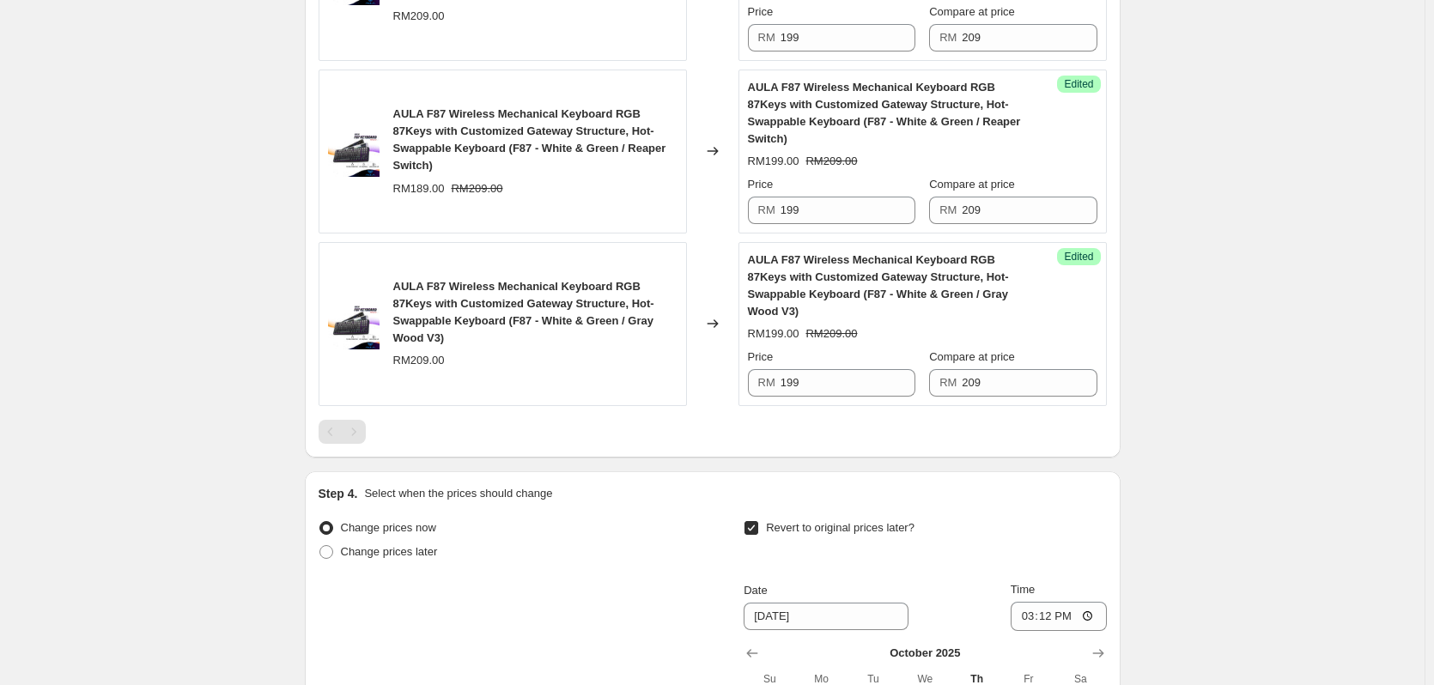
scroll to position [1754, 0]
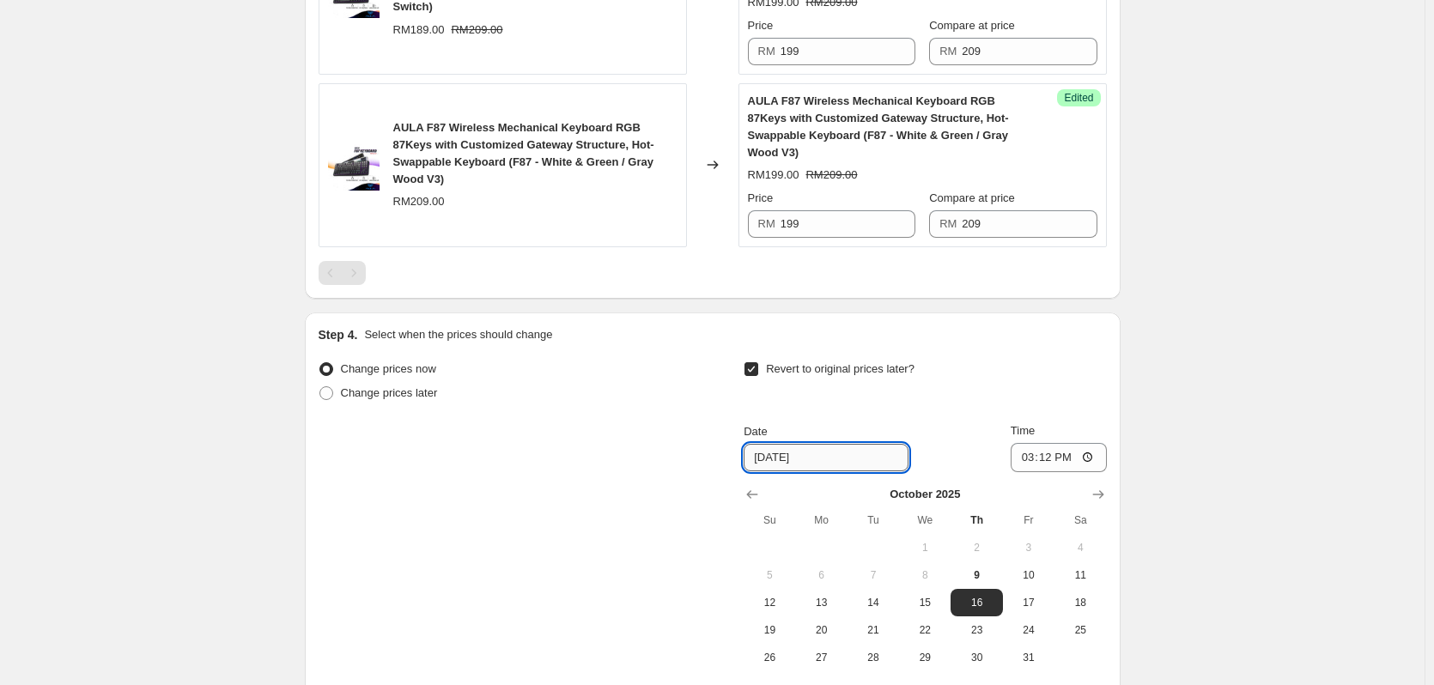
click at [786, 444] on input "[DATE]" at bounding box center [826, 457] width 165 height 27
click at [1027, 644] on button "31" at bounding box center [1029, 657] width 52 height 27
type input "[DATE]"
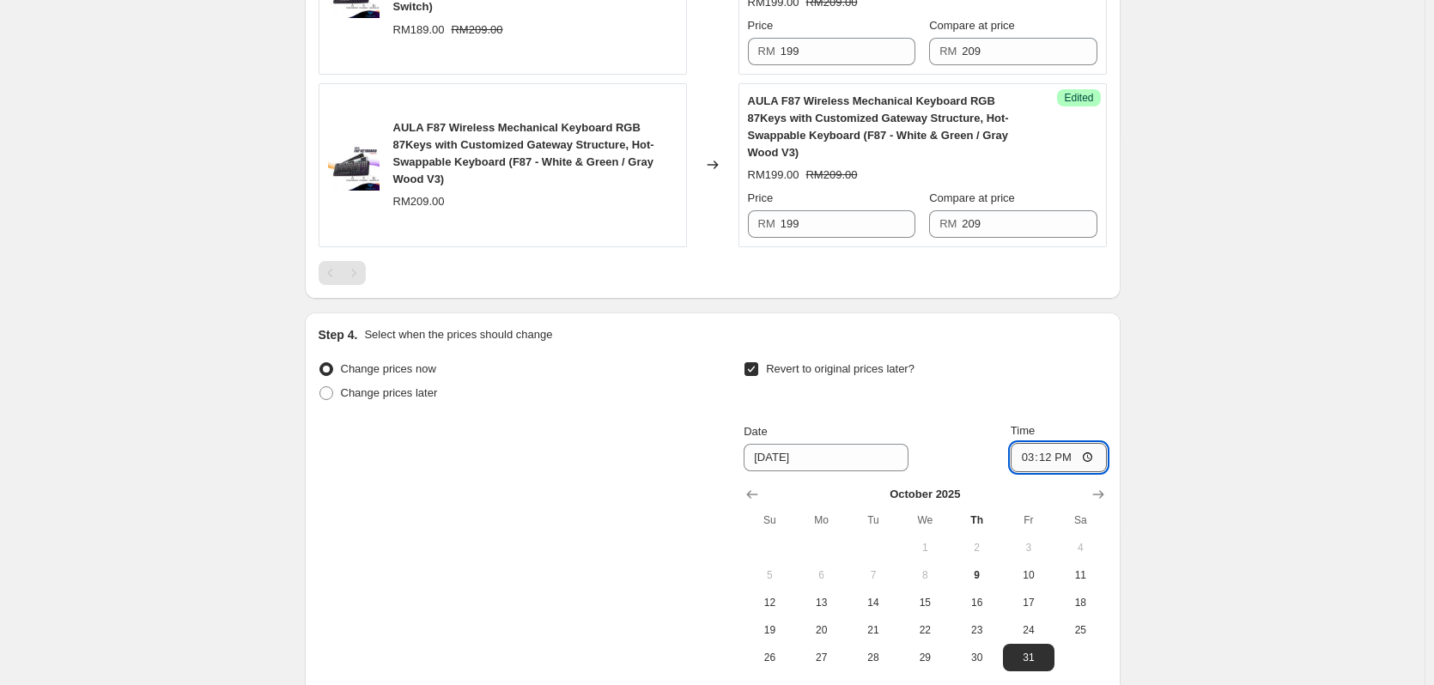
click at [1048, 443] on input "15:12" at bounding box center [1059, 457] width 96 height 29
click at [1030, 443] on input "15:12" at bounding box center [1059, 457] width 96 height 29
click at [1105, 443] on input "15:12" at bounding box center [1059, 457] width 96 height 29
click at [1090, 443] on input "15:12" at bounding box center [1059, 457] width 96 height 29
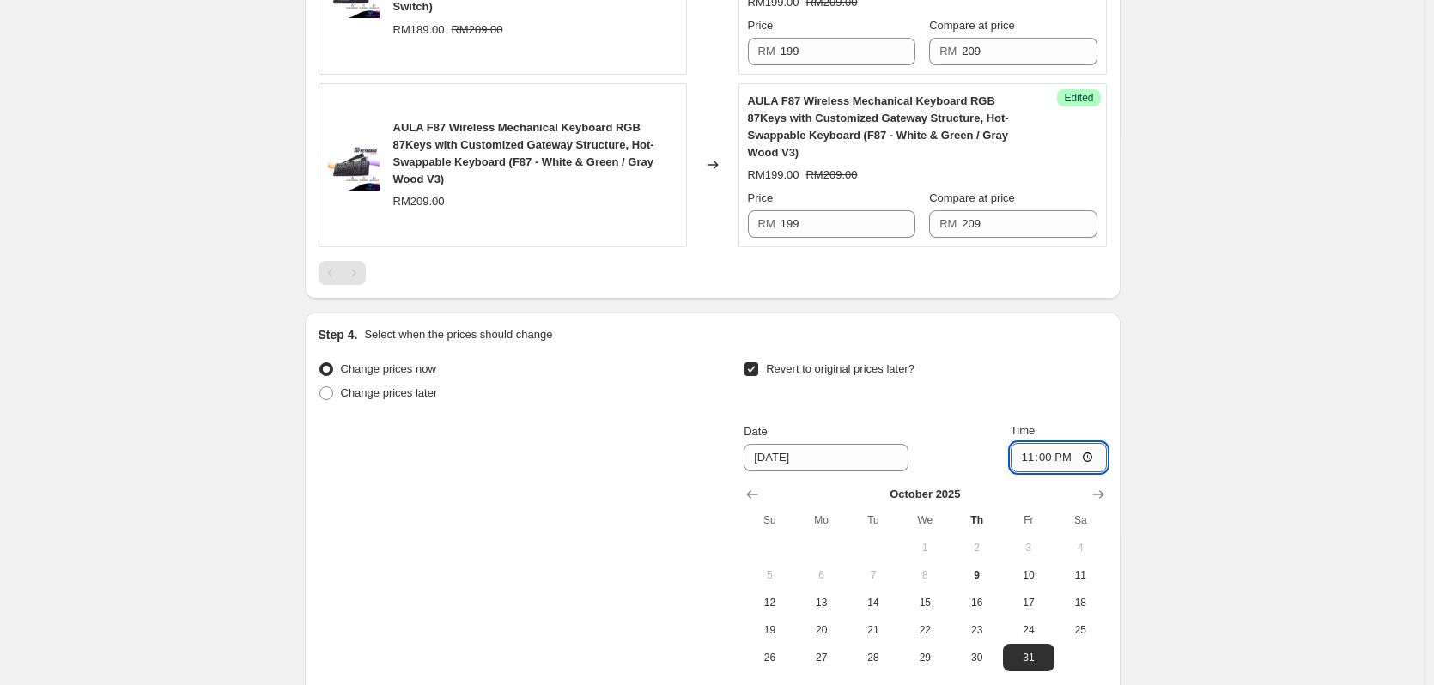
click at [1050, 443] on input "23:00" at bounding box center [1059, 457] width 96 height 29
click at [1097, 443] on input "23:00" at bounding box center [1059, 457] width 96 height 29
type input "23:59"
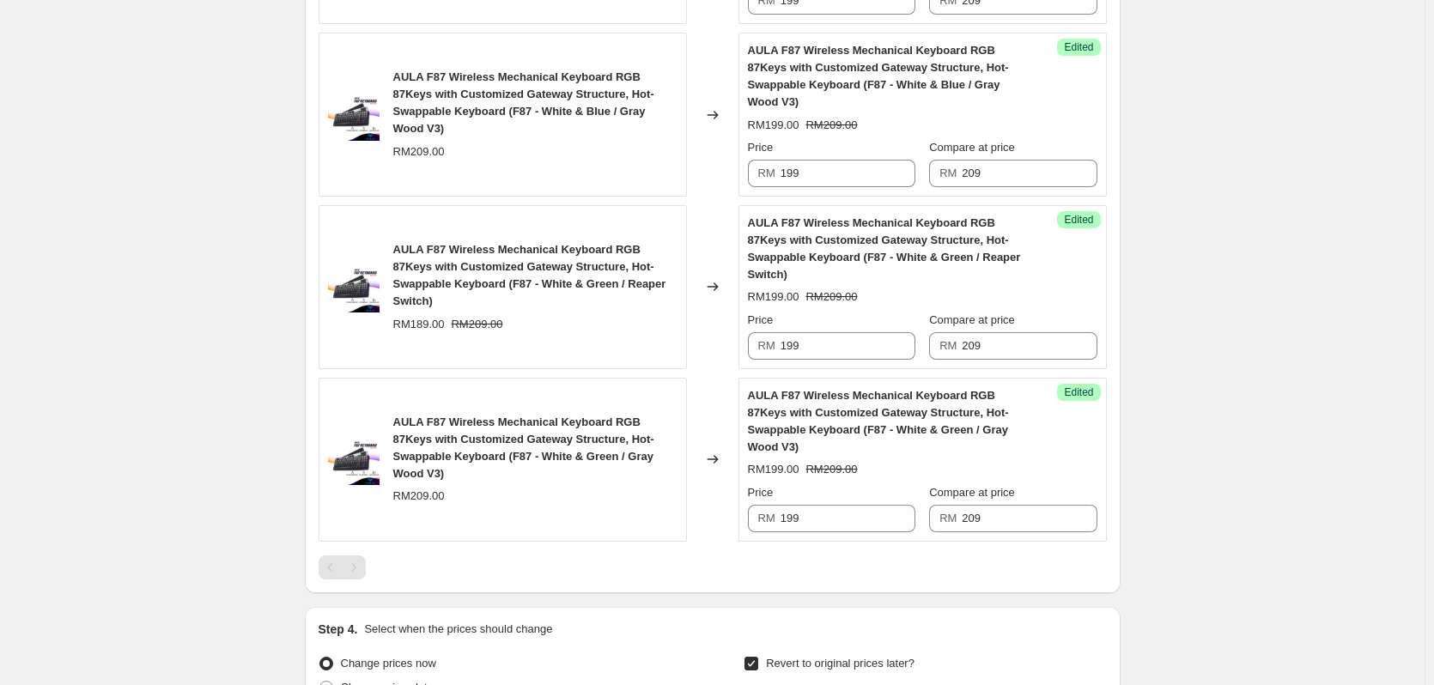
scroll to position [1790, 0]
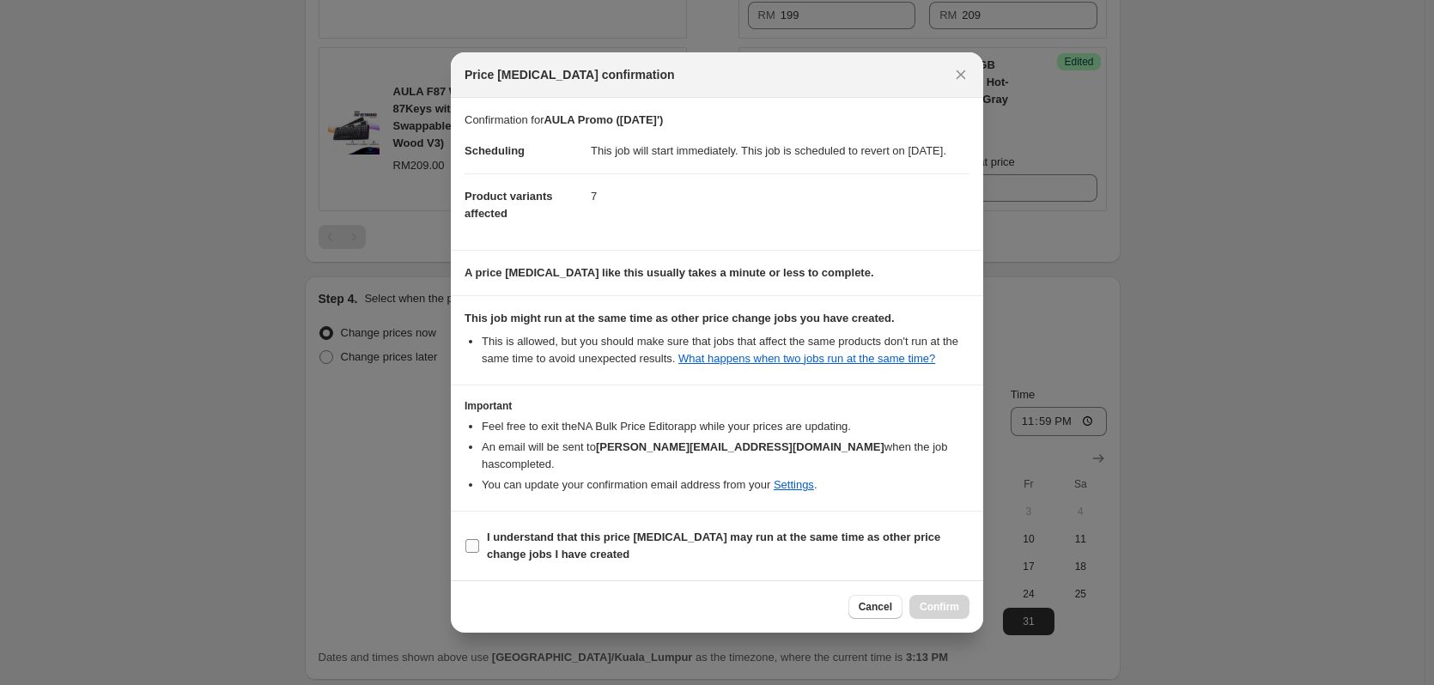
click at [475, 537] on label "I understand that this price [MEDICAL_DATA] may run at the same time as other p…" at bounding box center [717, 546] width 505 height 41
click at [475, 539] on input "I understand that this price [MEDICAL_DATA] may run at the same time as other p…" at bounding box center [472, 546] width 14 height 14
checkbox input "true"
click at [957, 598] on button "Confirm" at bounding box center [939, 607] width 60 height 24
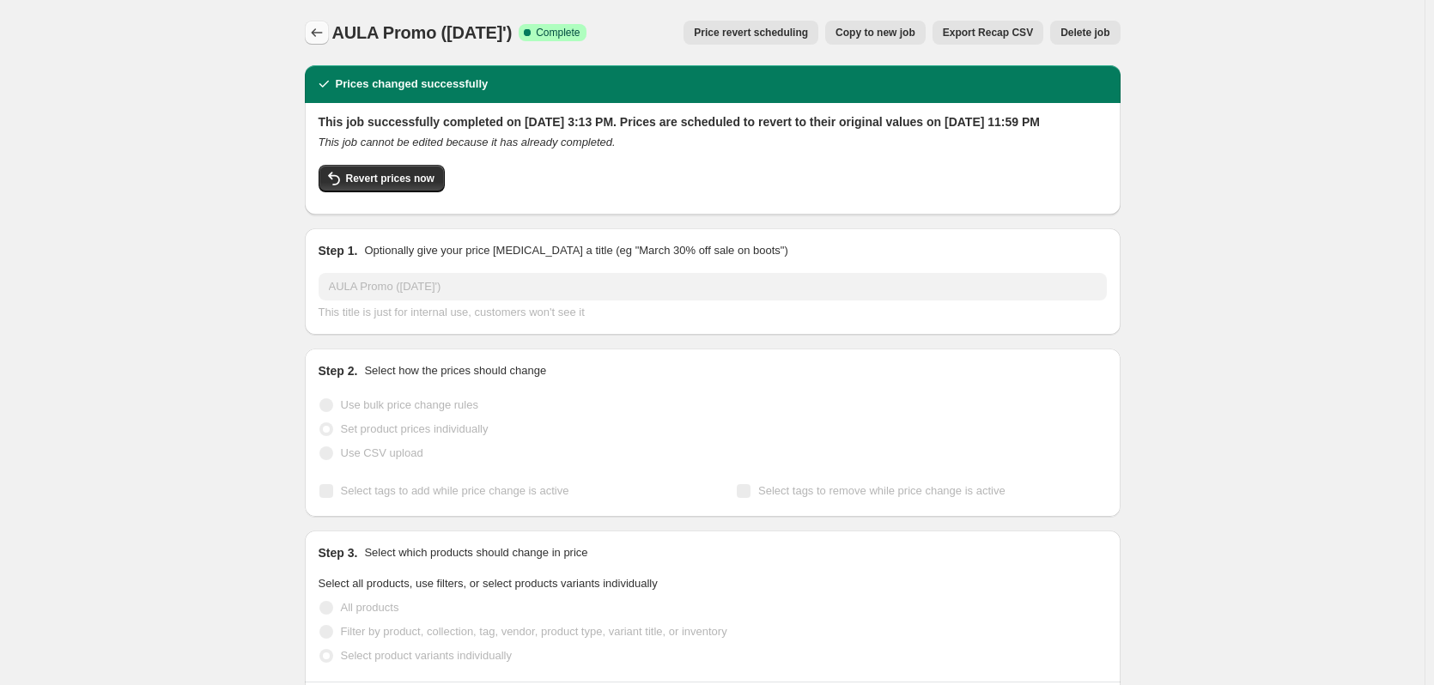
click at [323, 41] on button "Price change jobs" at bounding box center [317, 33] width 24 height 24
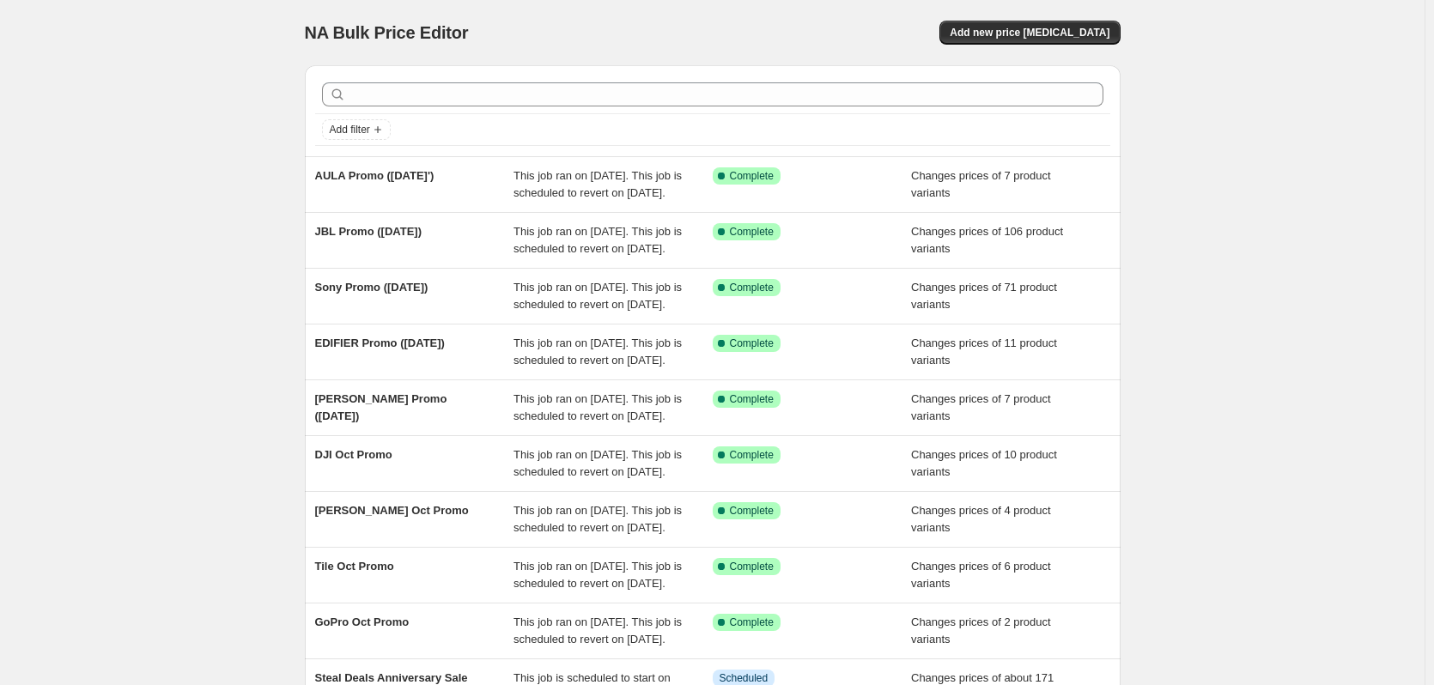
click at [1176, 250] on div "NA Bulk Price Editor. This page is ready NA Bulk Price Editor Add new price [ME…" at bounding box center [712, 451] width 1425 height 902
click at [1064, 30] on span "Add new price [MEDICAL_DATA]" at bounding box center [1030, 33] width 160 height 14
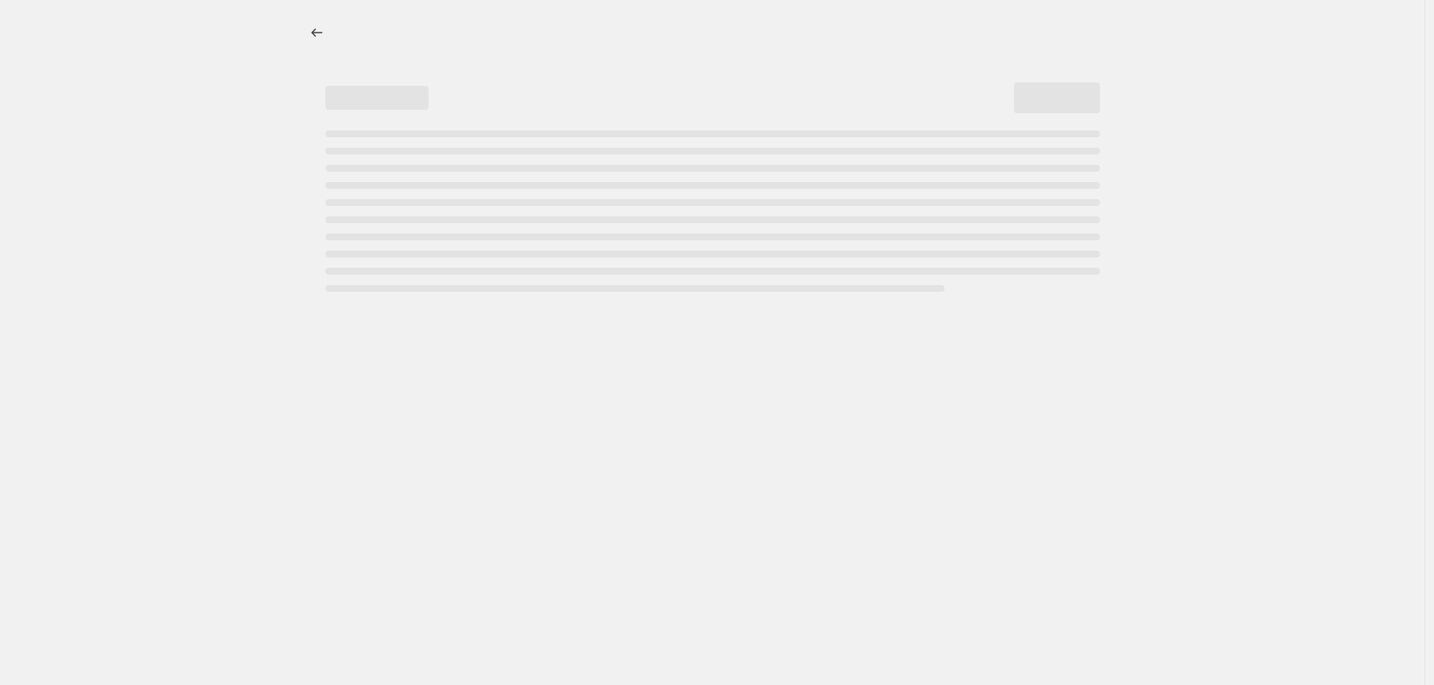
select select "percentage"
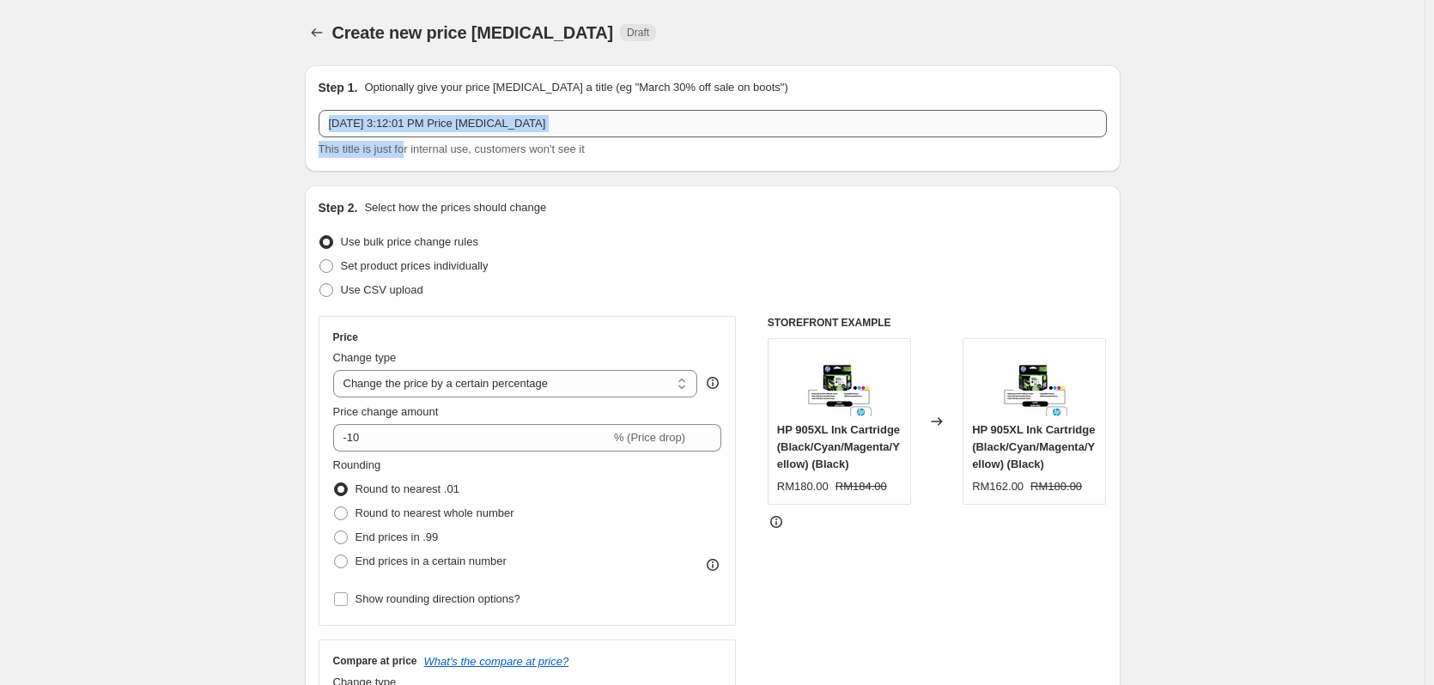
click at [410, 137] on div "[DATE] 3:12:01 PM Price [MEDICAL_DATA] This title is just for internal use, cus…" at bounding box center [713, 134] width 788 height 48
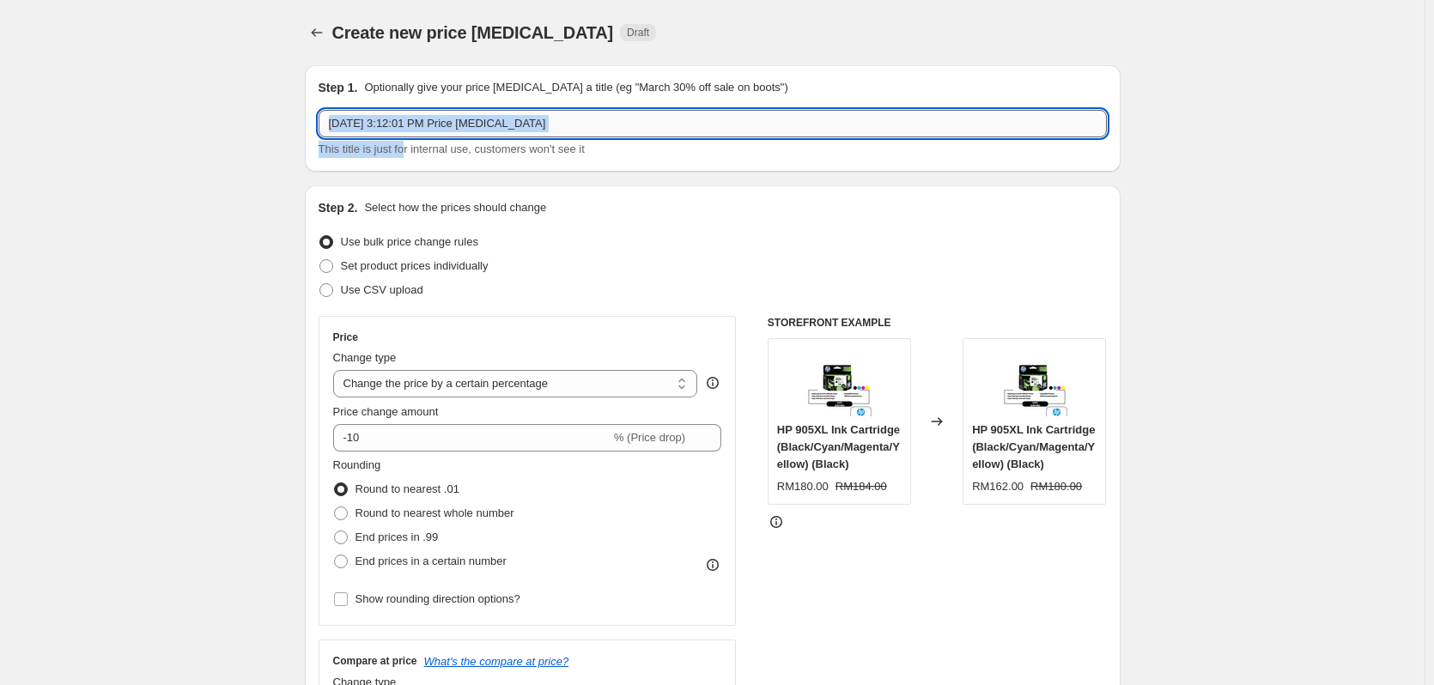
click at [410, 137] on input "[DATE] 3:12:01 PM Price [MEDICAL_DATA]" at bounding box center [713, 123] width 788 height 27
click at [410, 132] on input "[DATE] 3:12:01 PM Price [MEDICAL_DATA]" at bounding box center [713, 123] width 788 height 27
drag, startPoint x: 462, startPoint y: 117, endPoint x: 391, endPoint y: 127, distance: 72.0
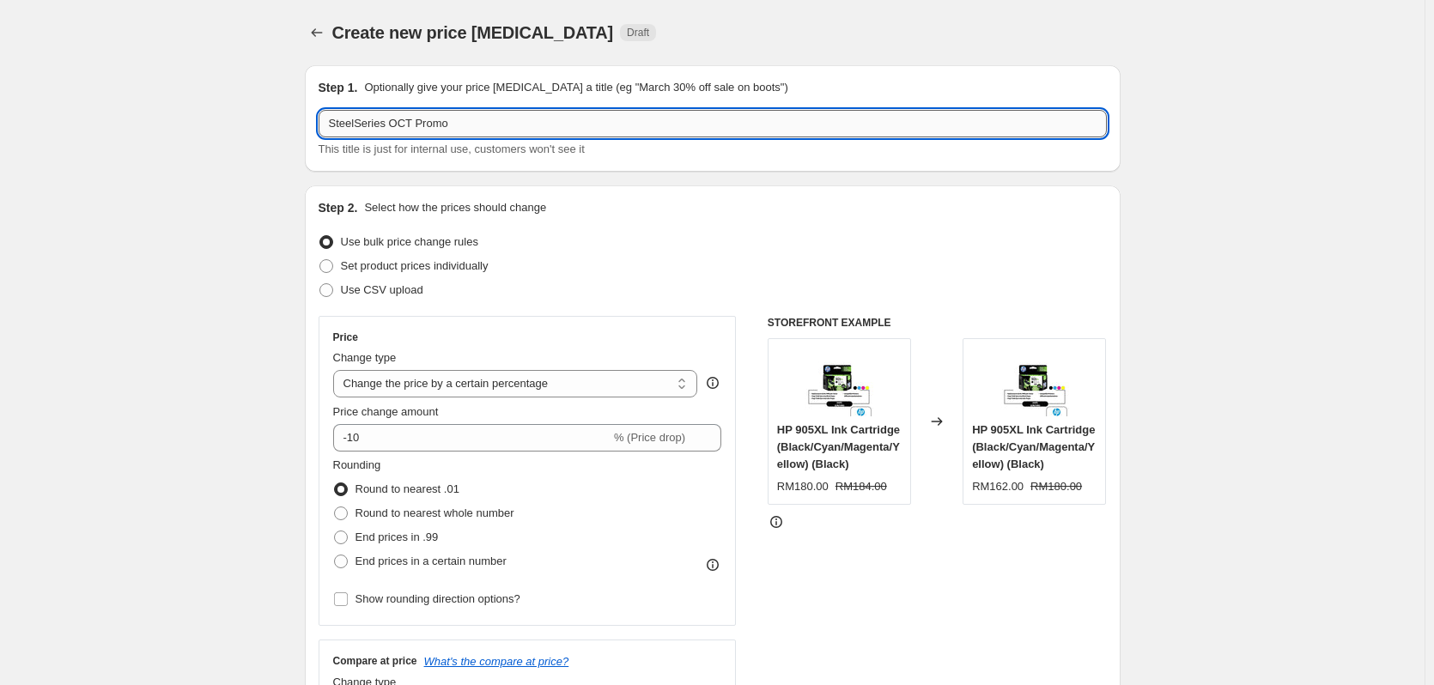
click at [391, 127] on input "SteelSeries OCT Promo" at bounding box center [713, 123] width 788 height 27
type input "SteelSeries Promo ([DATE]')"
click at [329, 274] on label "Set product prices individually" at bounding box center [404, 266] width 170 height 24
click at [320, 260] on input "Set product prices individually" at bounding box center [319, 259] width 1 height 1
radio input "true"
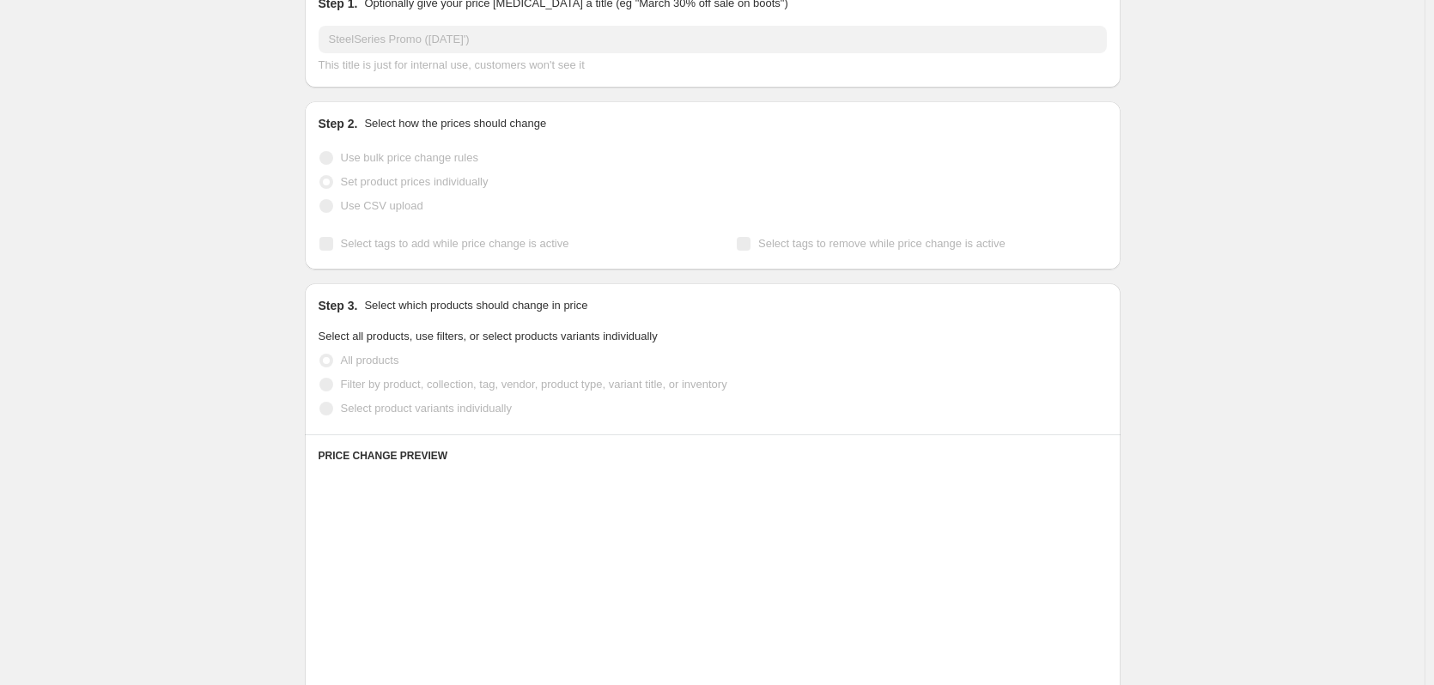
scroll to position [258, 0]
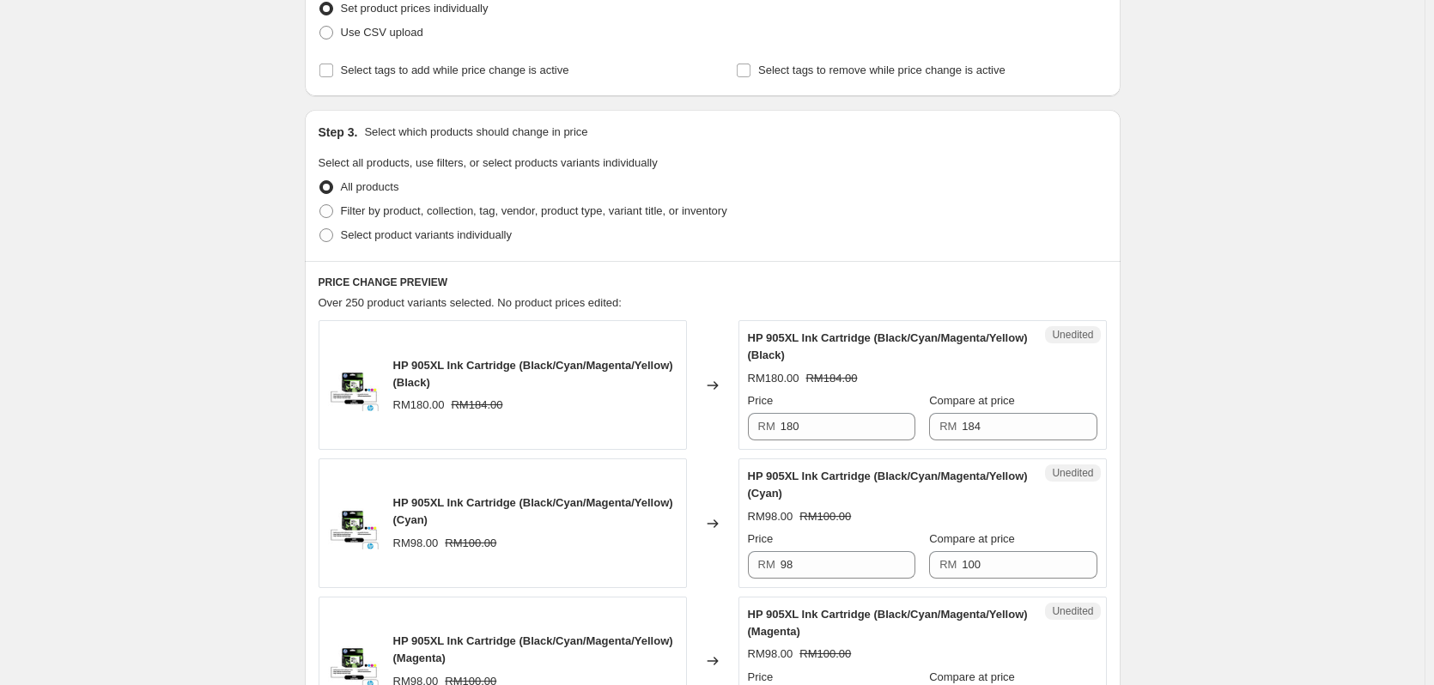
click at [320, 243] on div "Step 3. Select which products should change in price Select all products, use f…" at bounding box center [713, 185] width 816 height 151
click at [331, 236] on span at bounding box center [326, 235] width 14 height 14
click at [320, 229] on input "Select product variants individually" at bounding box center [319, 228] width 1 height 1
radio input "true"
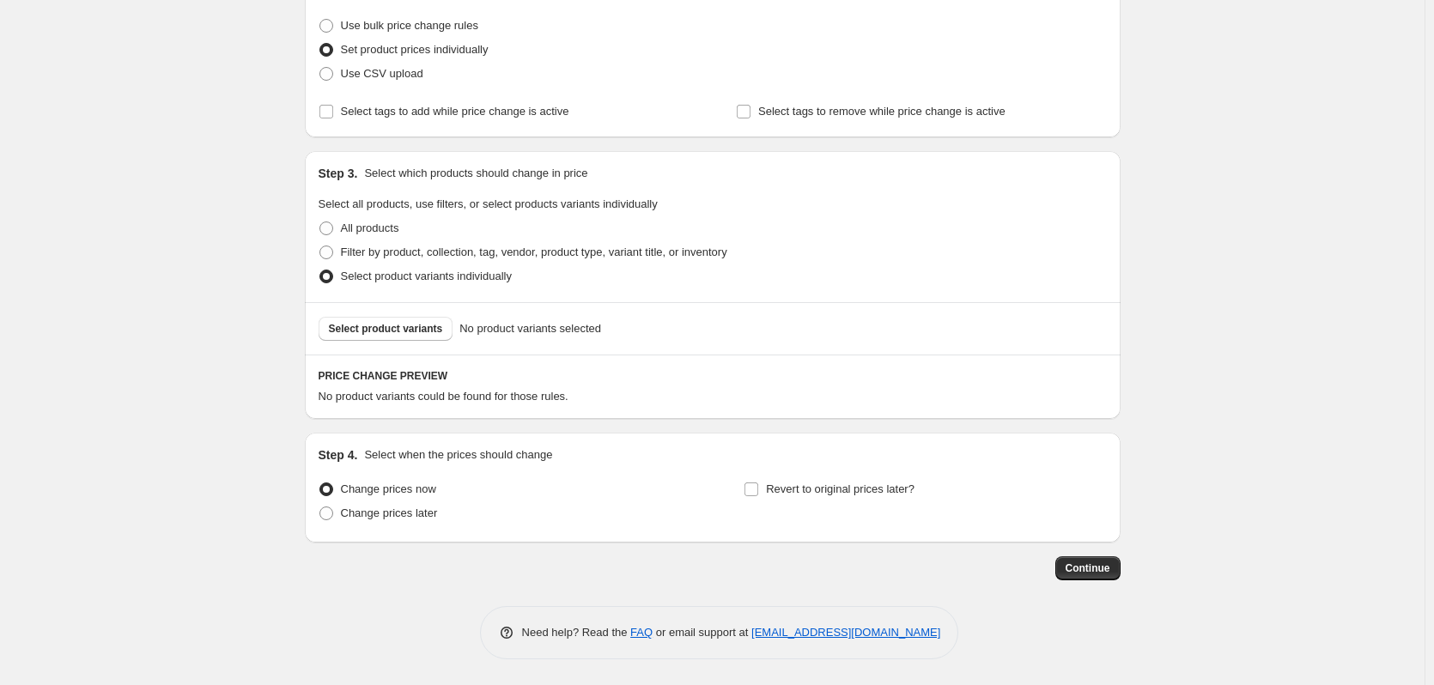
scroll to position [216, 0]
click at [371, 318] on button "Select product variants" at bounding box center [386, 329] width 135 height 24
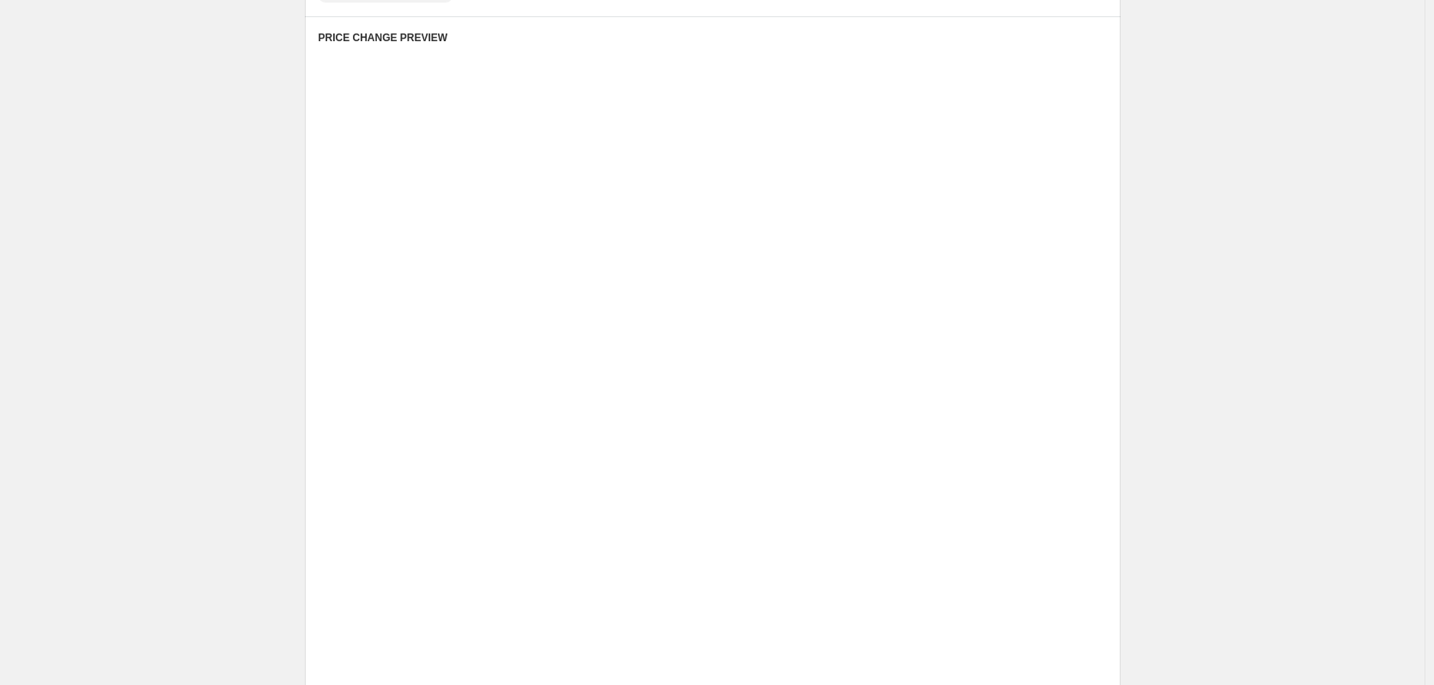
scroll to position [560, 0]
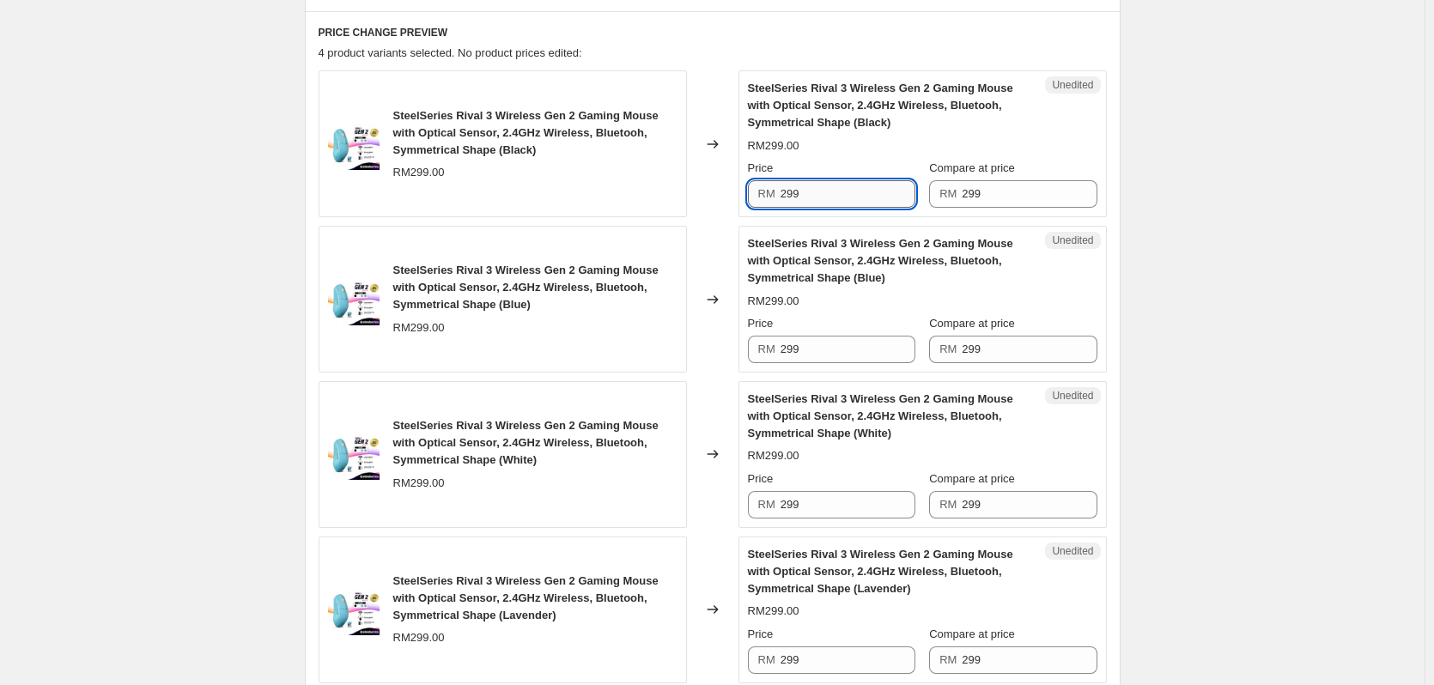
click at [891, 190] on input "299" at bounding box center [848, 193] width 135 height 27
click at [891, 190] on input "269" at bounding box center [848, 193] width 135 height 27
type input "269"
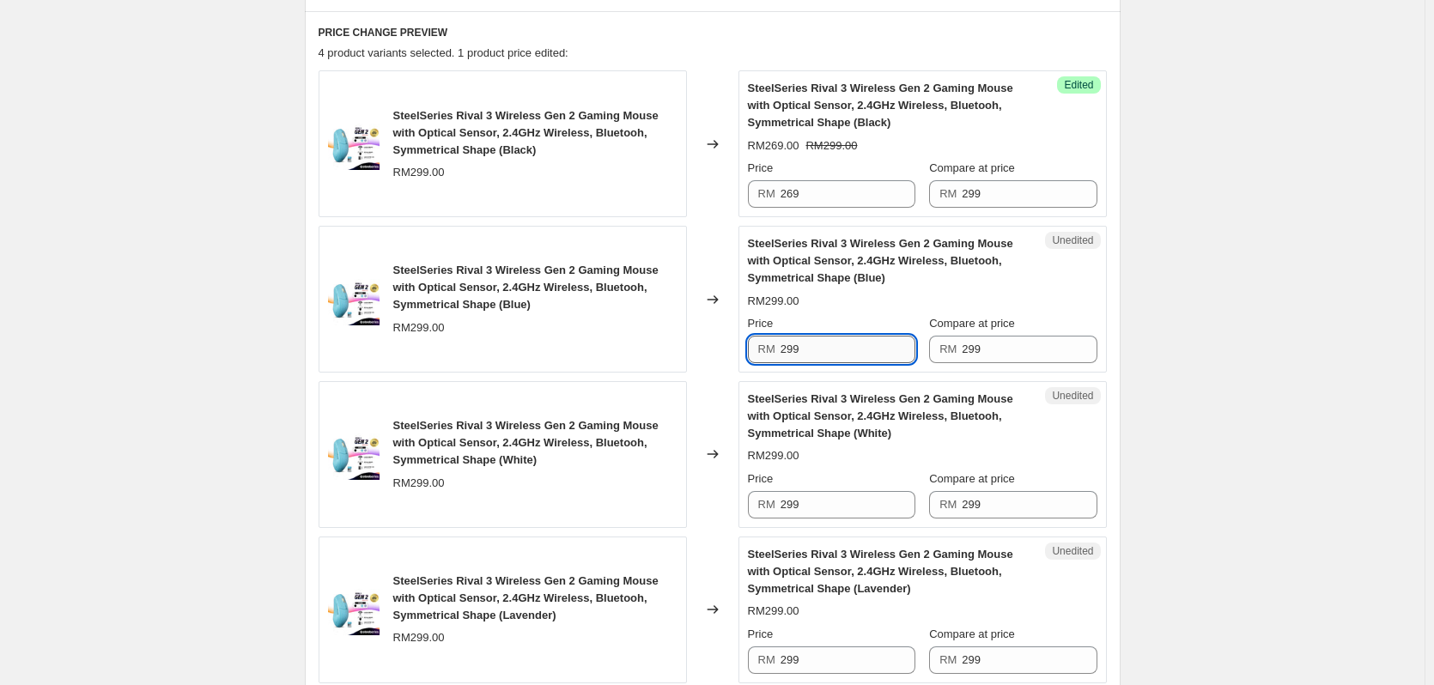
click at [844, 358] on input "299" at bounding box center [848, 349] width 135 height 27
paste input "6"
type input "269"
click at [808, 500] on input "299" at bounding box center [848, 504] width 135 height 27
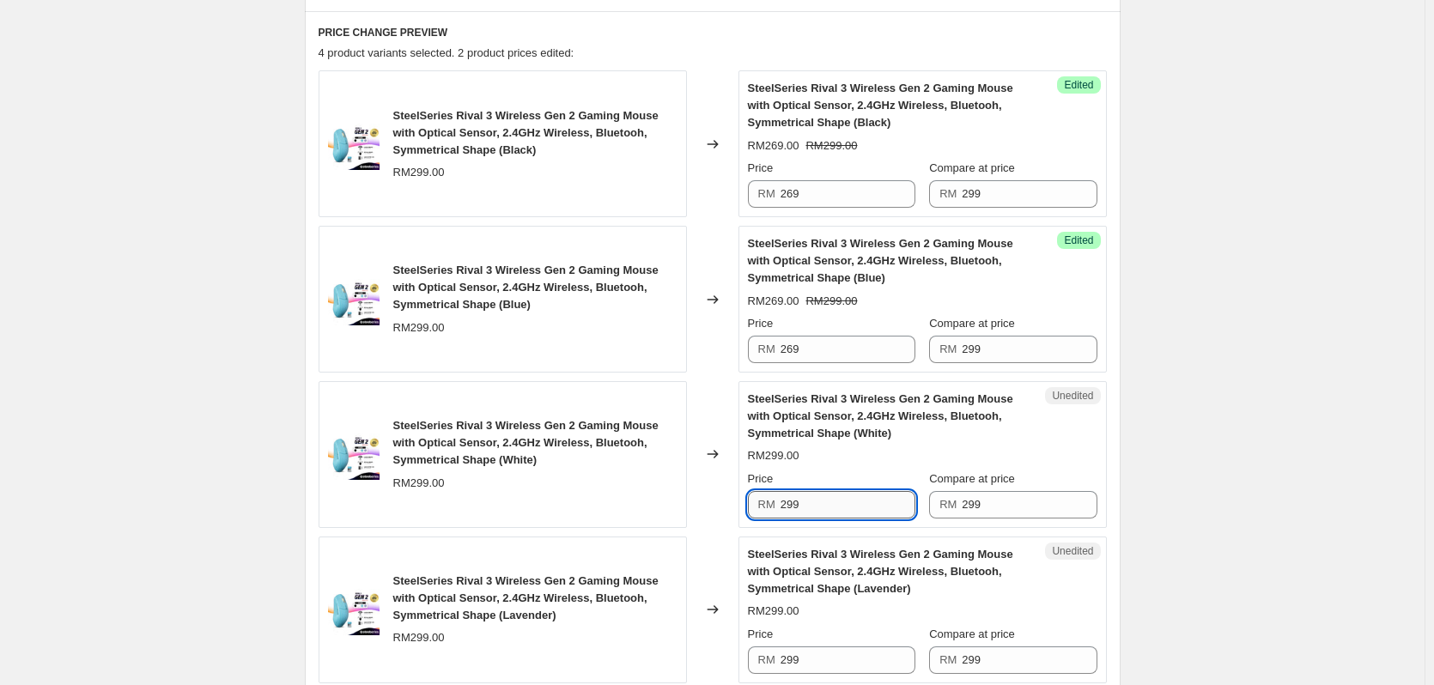
click at [808, 500] on input "299" at bounding box center [848, 504] width 135 height 27
paste input "6"
type input "269"
click at [810, 653] on input "299" at bounding box center [848, 660] width 135 height 27
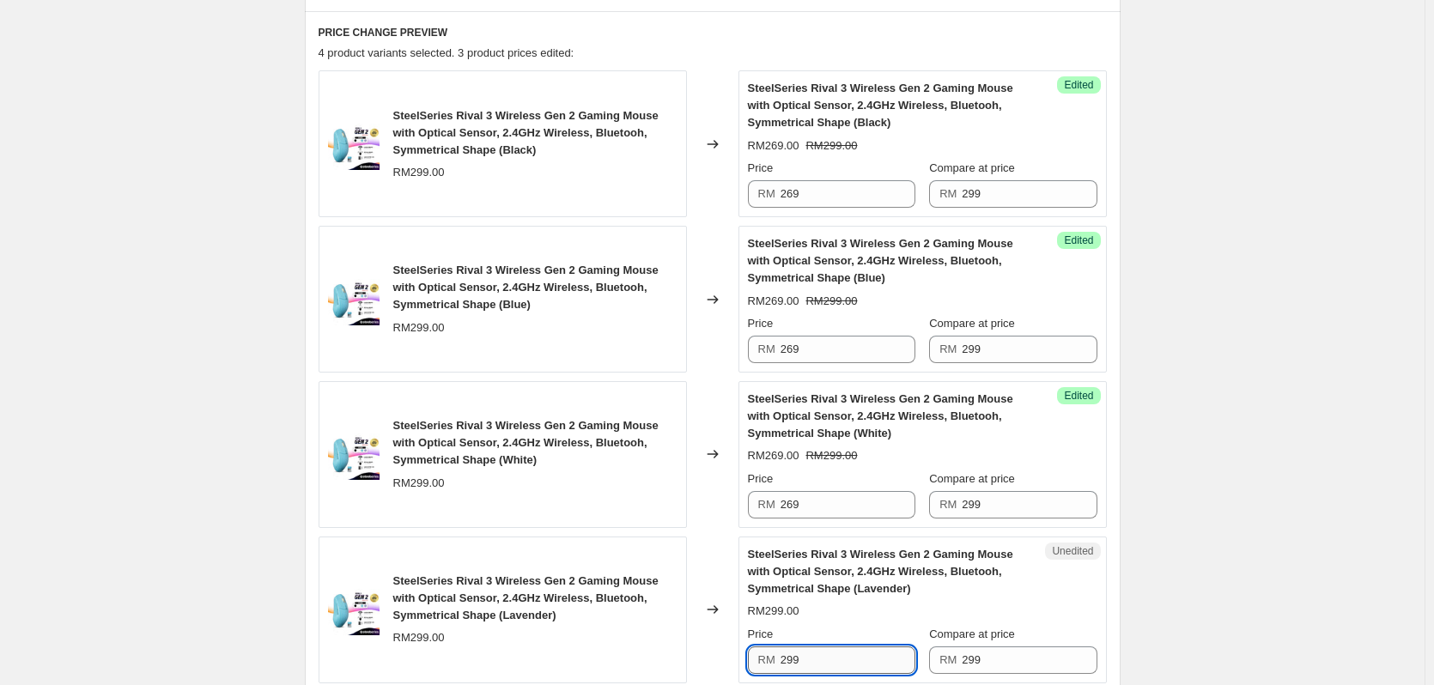
click at [810, 653] on input "299" at bounding box center [848, 660] width 135 height 27
paste input "6"
type input "269"
click at [1243, 468] on div "Create new price [MEDICAL_DATA]. This page is ready Create new price [MEDICAL_D…" at bounding box center [712, 220] width 1425 height 1561
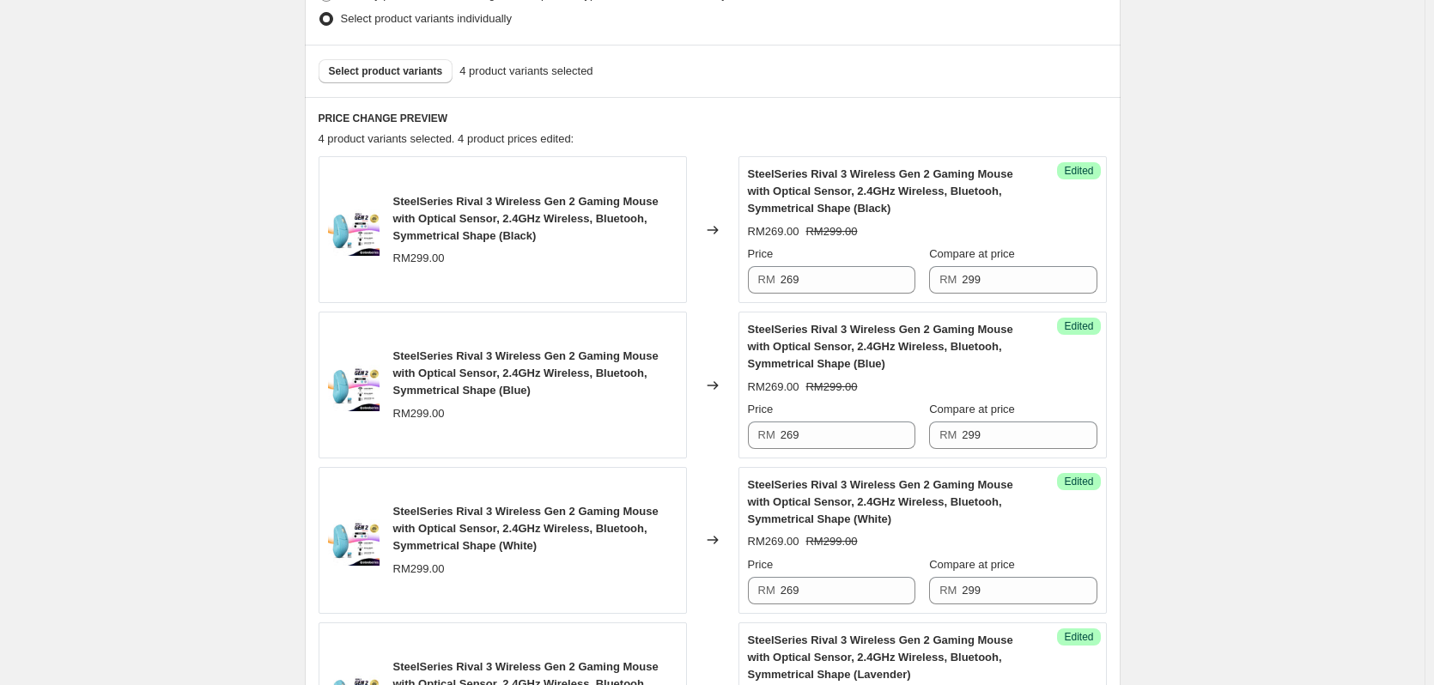
scroll to position [388, 0]
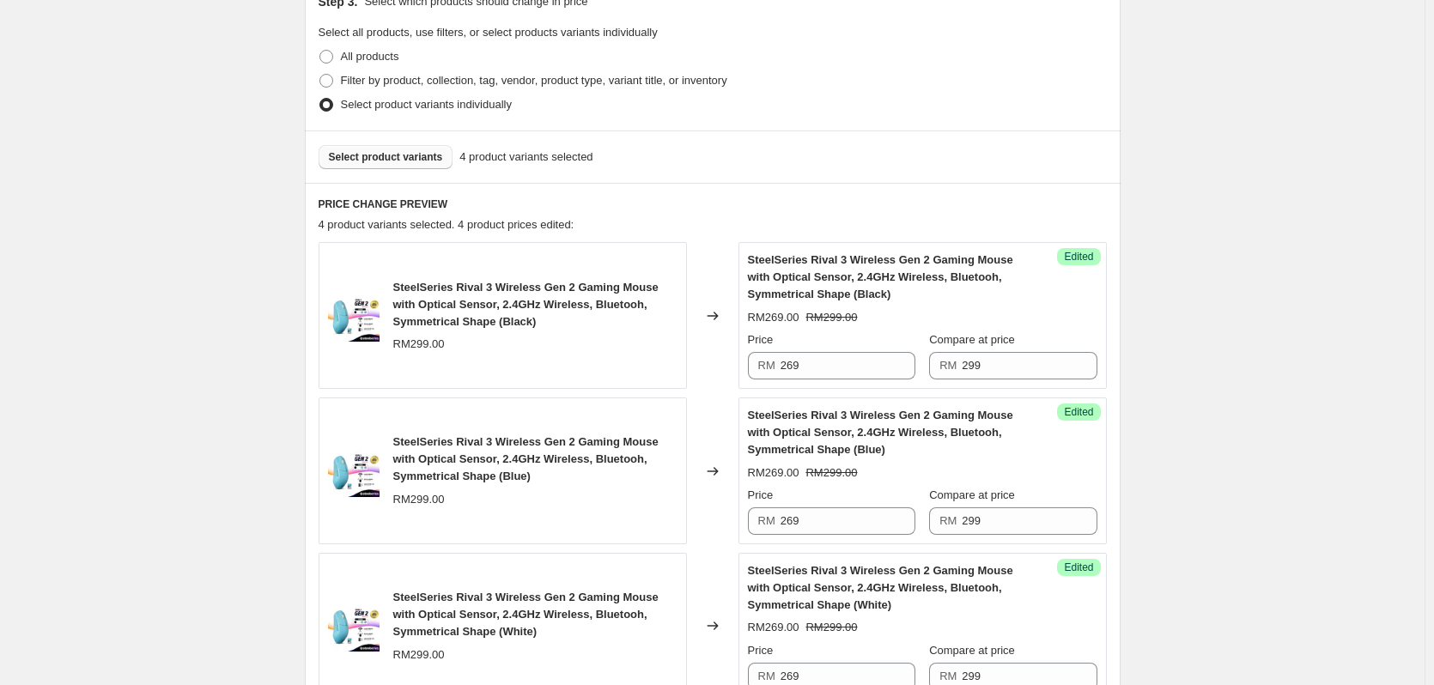
click at [358, 155] on span "Select product variants" at bounding box center [386, 157] width 114 height 14
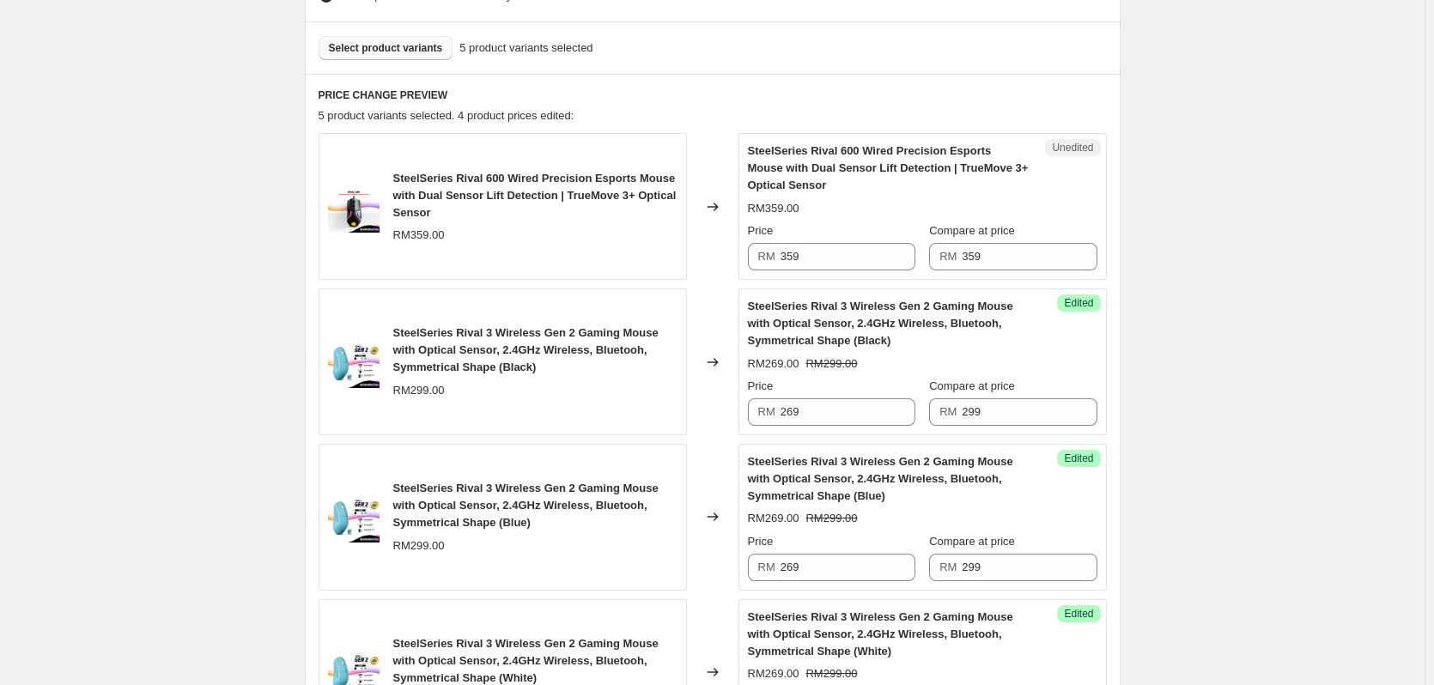
scroll to position [474, 0]
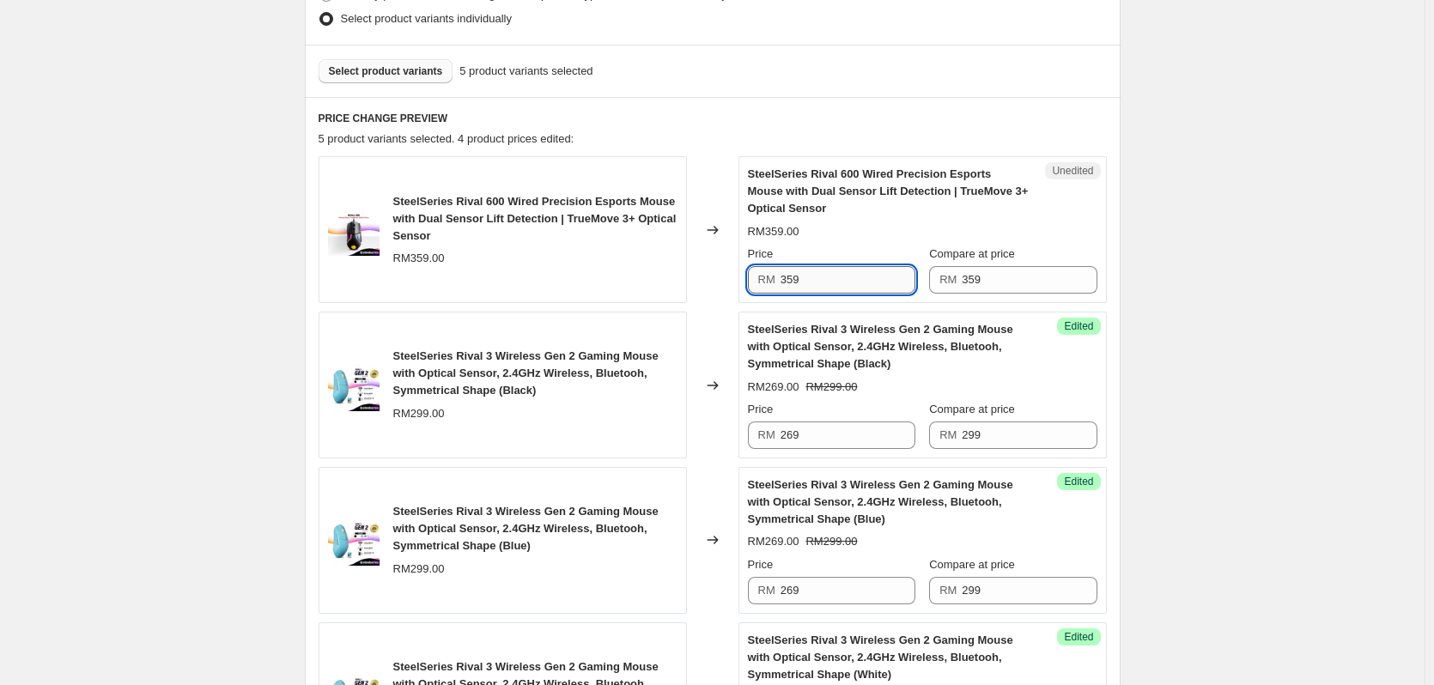
click at [837, 270] on input "359" at bounding box center [848, 279] width 135 height 27
type input "235"
click at [306, 342] on div "Step 1. Optionally give your price [MEDICAL_DATA] a title (eg "March 30% off sa…" at bounding box center [706, 357] width 830 height 1559
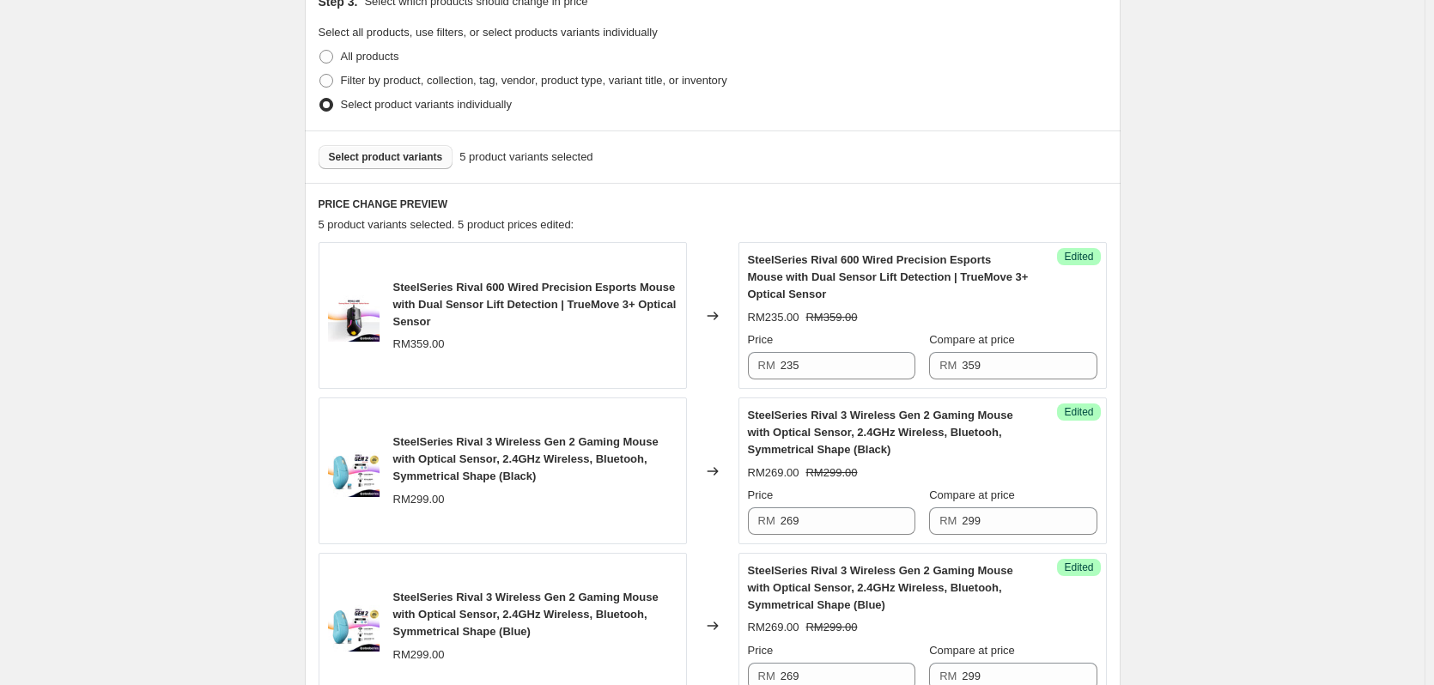
click at [382, 166] on button "Select product variants" at bounding box center [386, 157] width 135 height 24
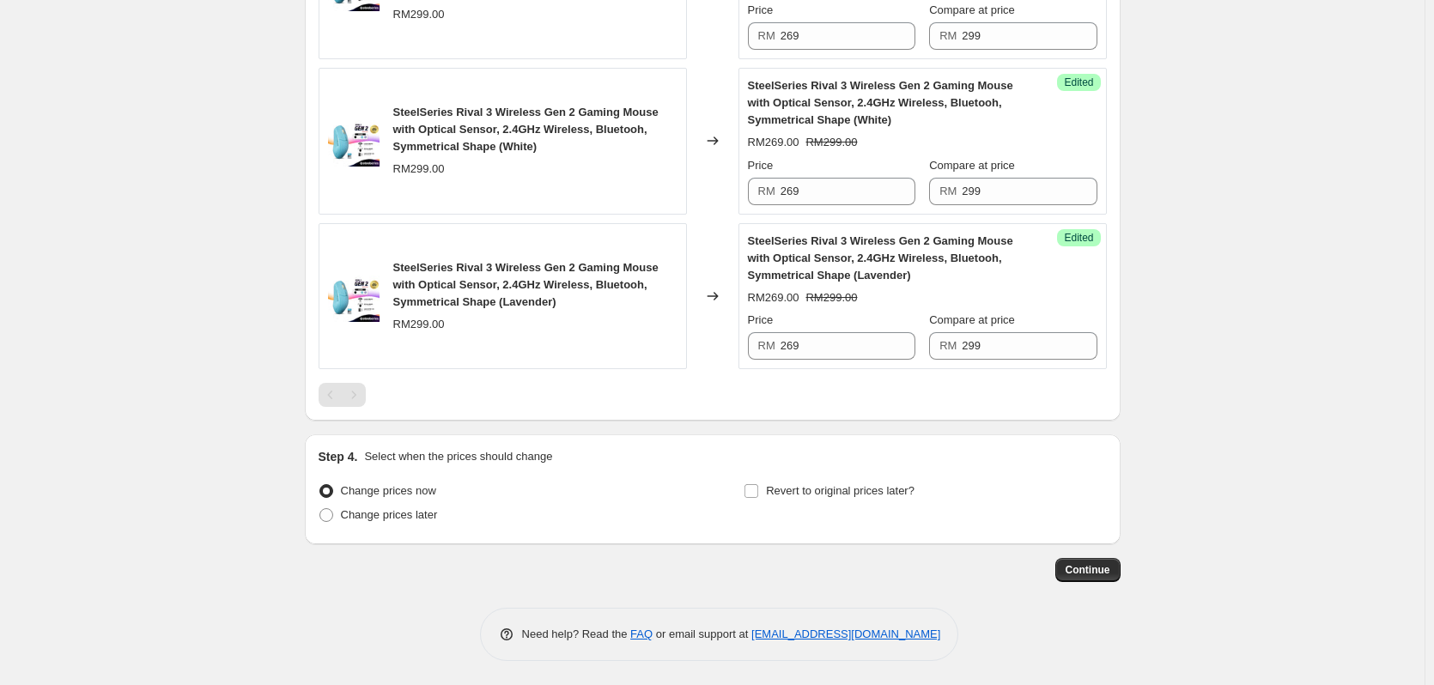
scroll to position [1030, 0]
click at [378, 518] on span "Change prices later" at bounding box center [389, 513] width 97 height 13
click at [320, 507] on input "Change prices later" at bounding box center [319, 507] width 1 height 1
radio input "true"
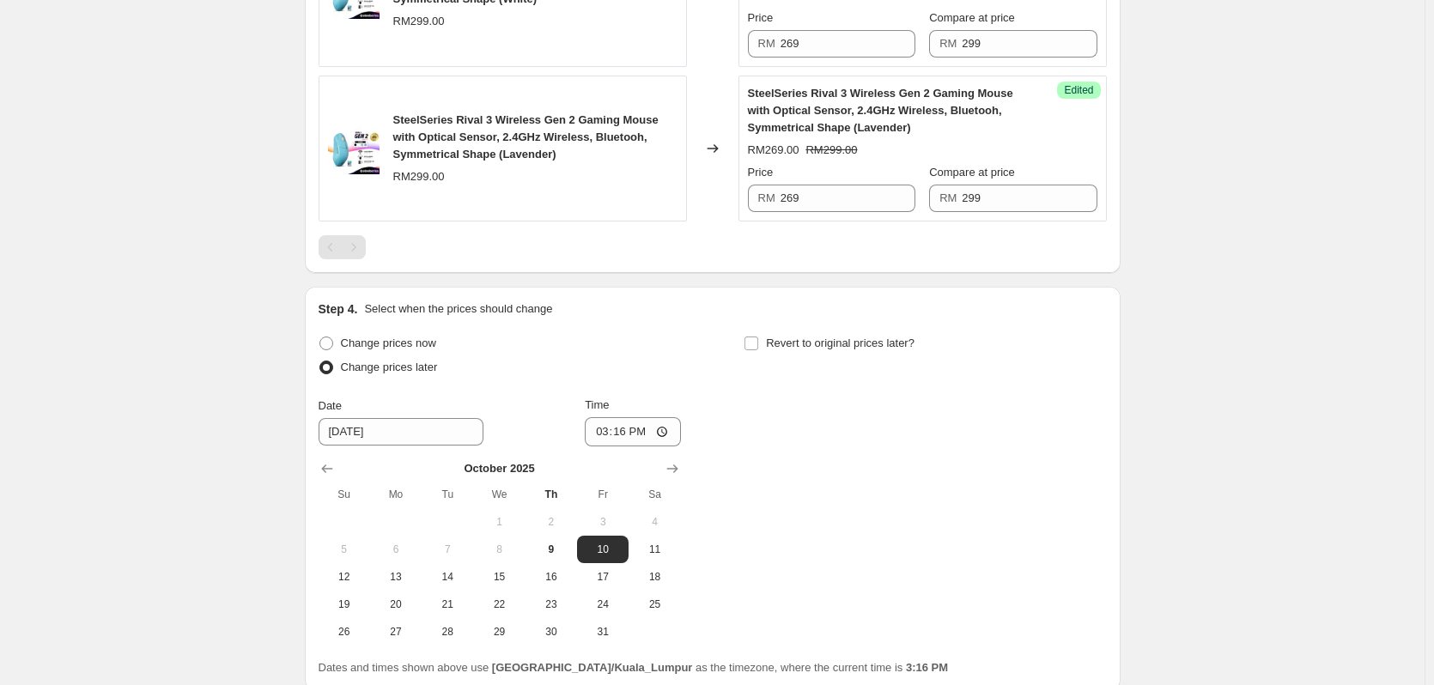
scroll to position [1288, 0]
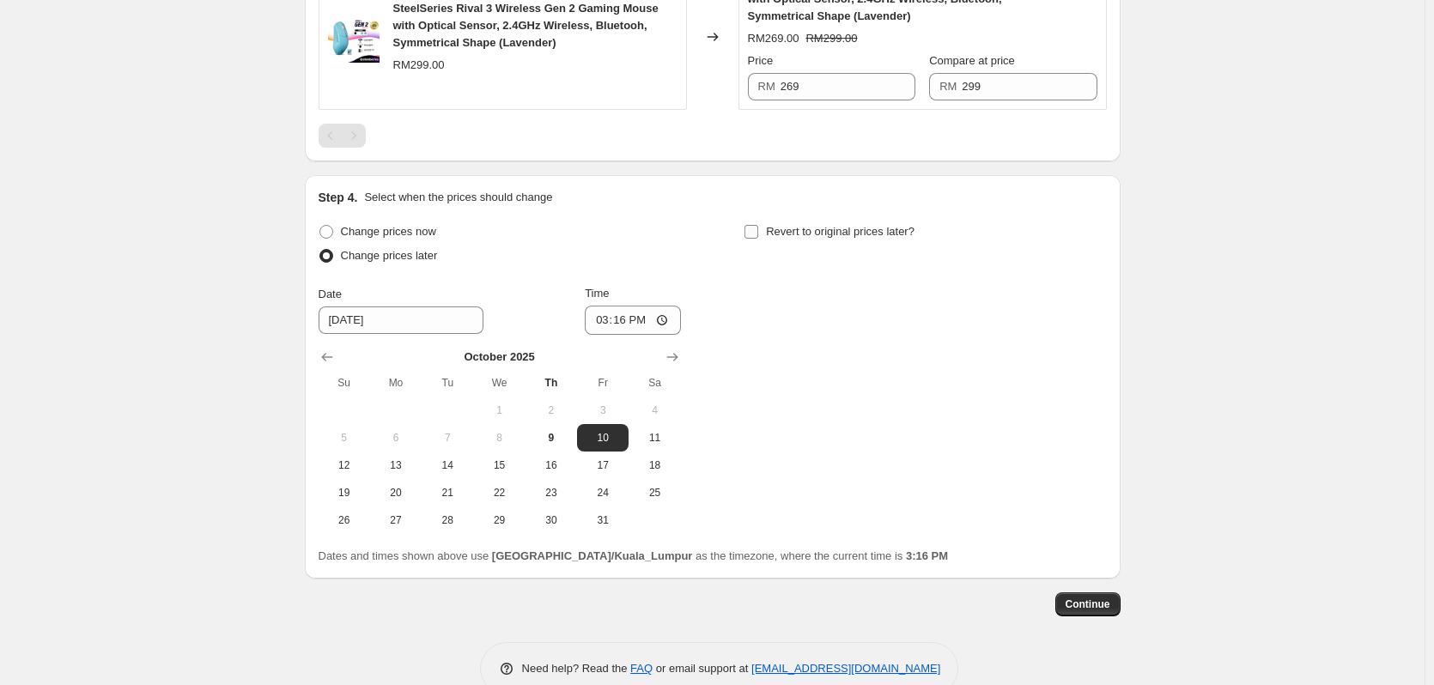
click at [796, 232] on span "Revert to original prices later?" at bounding box center [840, 231] width 149 height 13
click at [758, 232] on input "Revert to original prices later?" at bounding box center [751, 232] width 14 height 14
checkbox input "true"
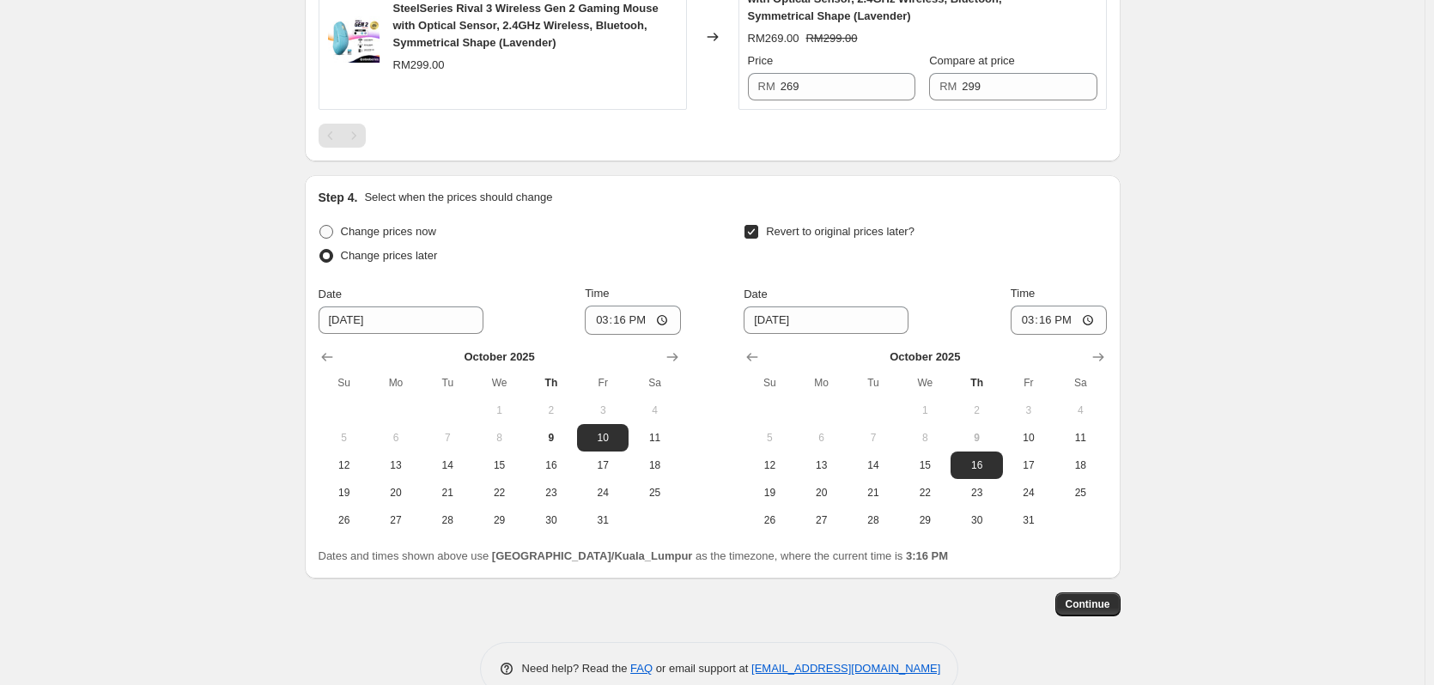
drag, startPoint x: 342, startPoint y: 228, endPoint x: 355, endPoint y: 234, distance: 14.2
click at [342, 227] on label "Change prices now" at bounding box center [378, 232] width 118 height 24
click at [320, 226] on input "Change prices now" at bounding box center [319, 225] width 1 height 1
radio input "true"
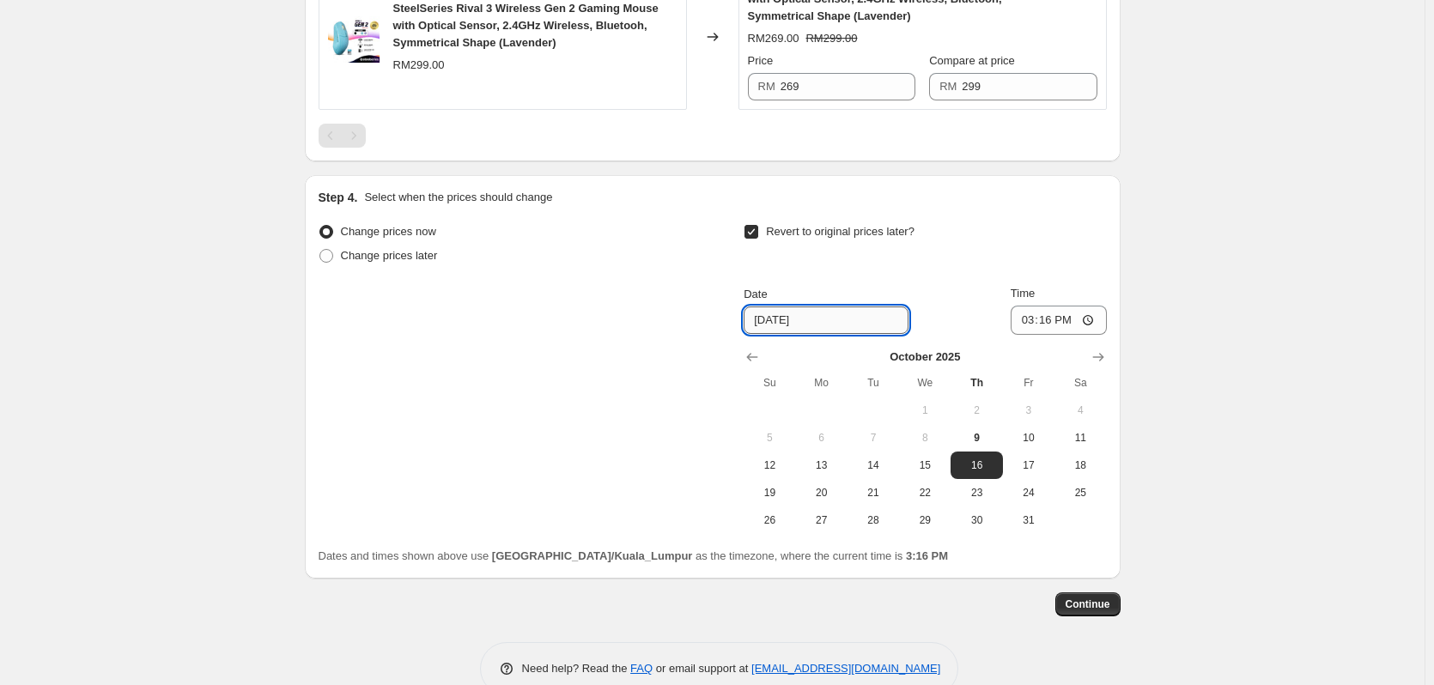
click at [800, 315] on input "[DATE]" at bounding box center [826, 320] width 165 height 27
click at [828, 320] on input "[DATE]" at bounding box center [826, 320] width 165 height 27
click at [1032, 531] on button "31" at bounding box center [1029, 520] width 52 height 27
type input "[DATE]"
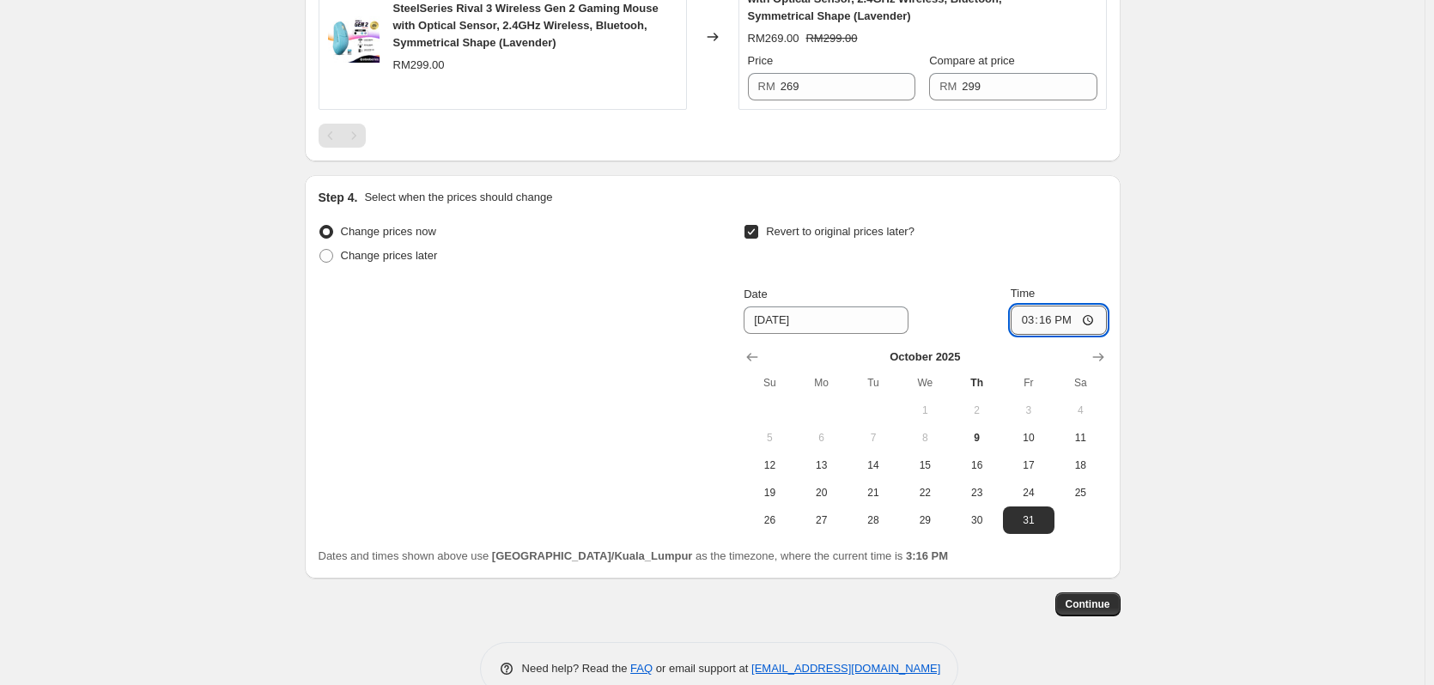
click at [1050, 316] on input "15:16" at bounding box center [1059, 320] width 96 height 29
click at [1107, 325] on input "15:16" at bounding box center [1059, 320] width 96 height 29
click at [1093, 321] on input "15:16" at bounding box center [1059, 320] width 96 height 29
type input "23:59"
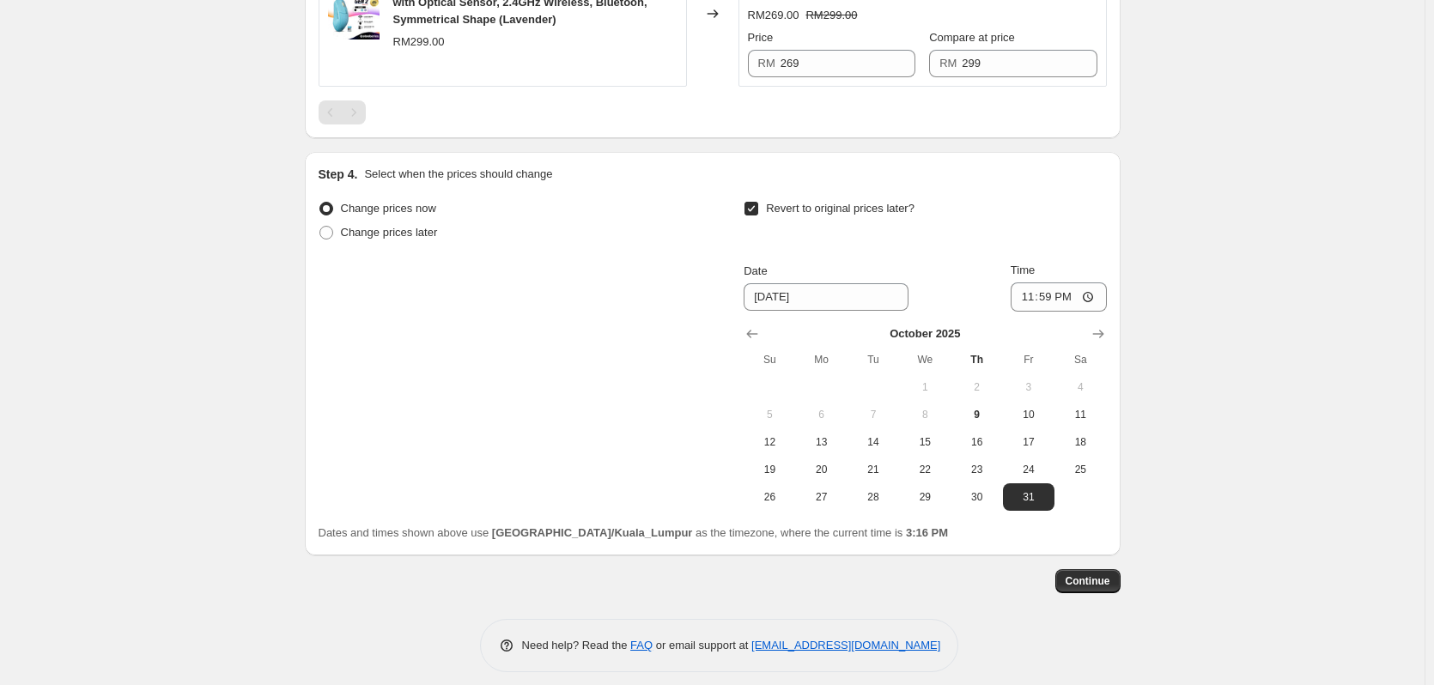
scroll to position [1324, 0]
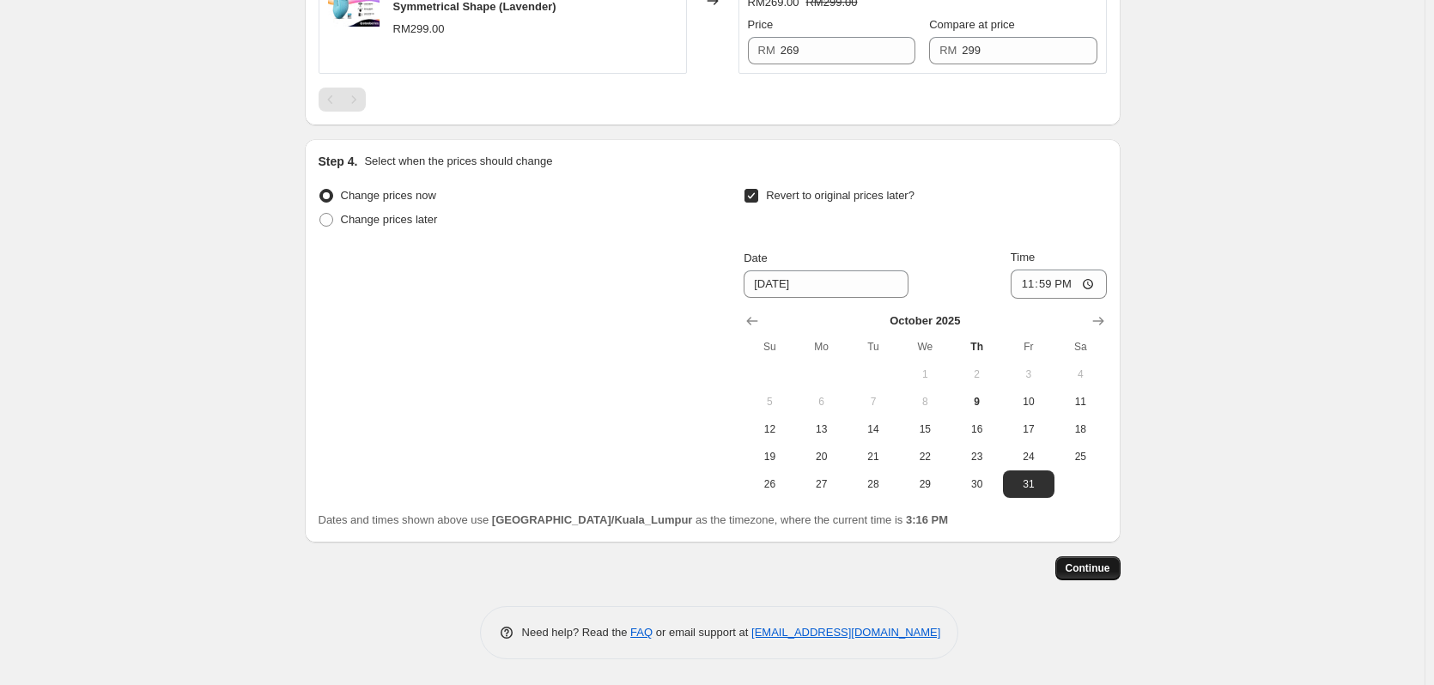
click at [1103, 557] on button "Continue" at bounding box center [1087, 568] width 65 height 24
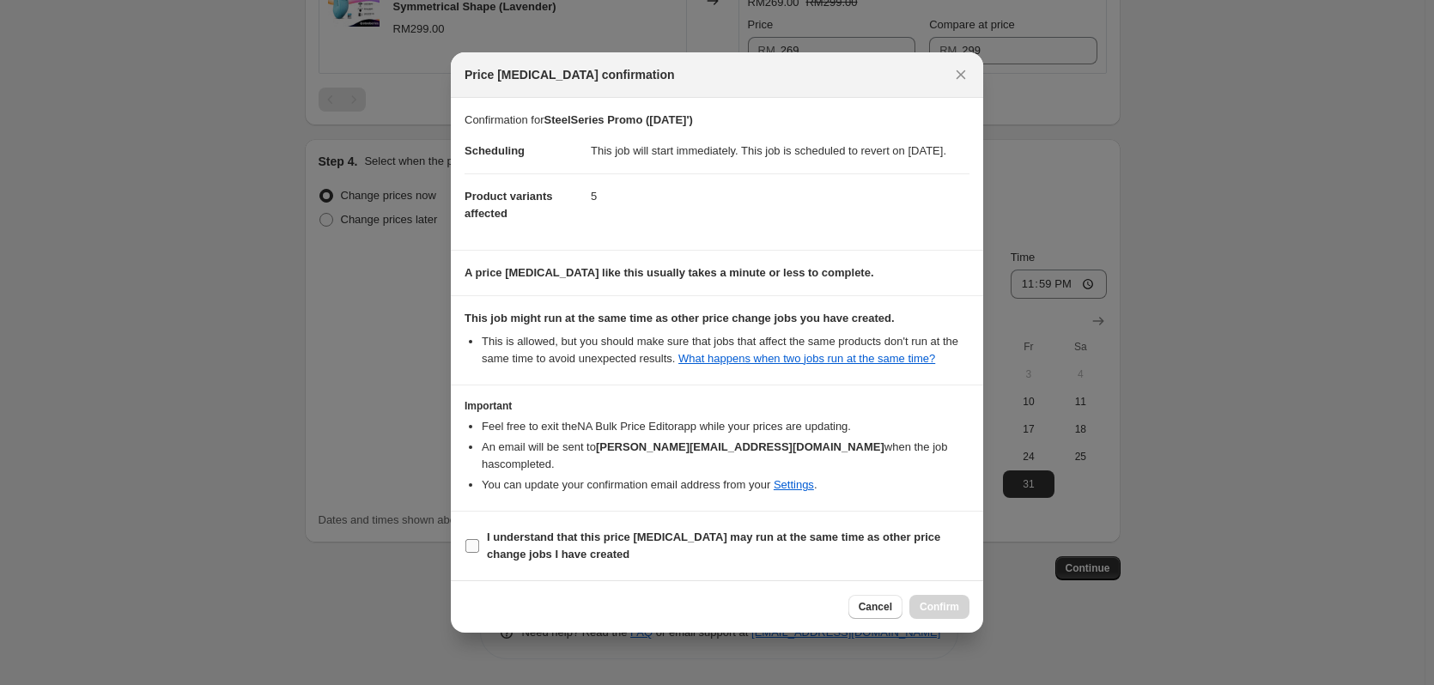
click at [473, 550] on input "I understand that this price [MEDICAL_DATA] may run at the same time as other p…" at bounding box center [472, 546] width 14 height 14
checkbox input "true"
click at [939, 608] on span "Confirm" at bounding box center [940, 607] width 40 height 14
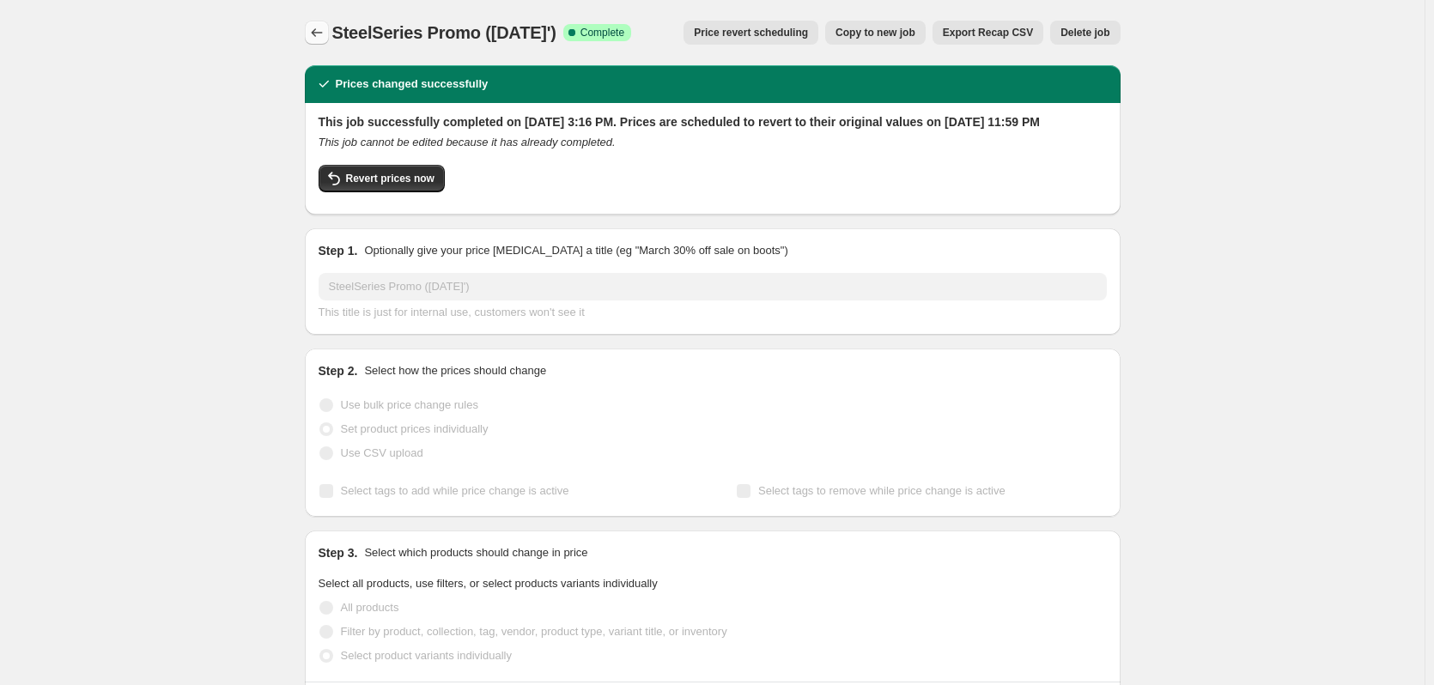
click at [312, 36] on icon "Price change jobs" at bounding box center [316, 32] width 17 height 17
